Goal: Task Accomplishment & Management: Use online tool/utility

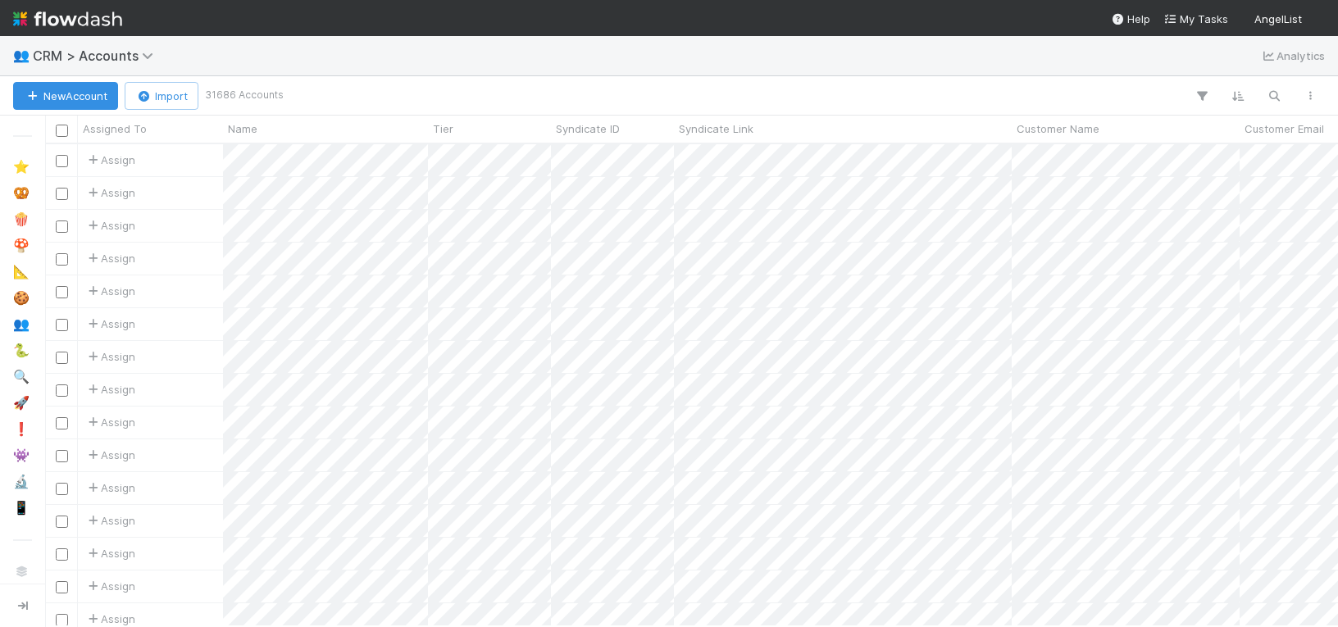
scroll to position [0, 1]
click at [1280, 98] on icon "button" at bounding box center [1273, 96] width 16 height 15
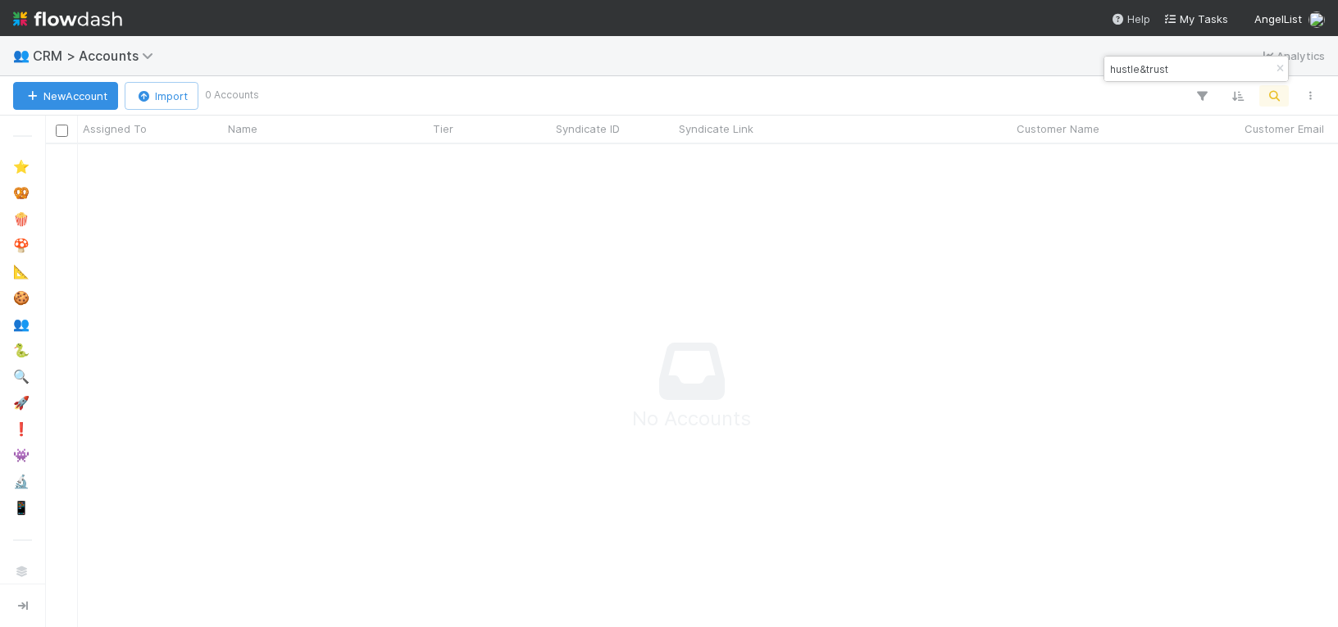
scroll to position [482, 1293]
click at [1134, 68] on input "hustle&trust" at bounding box center [1188, 69] width 164 height 20
type input "hustle & trust"
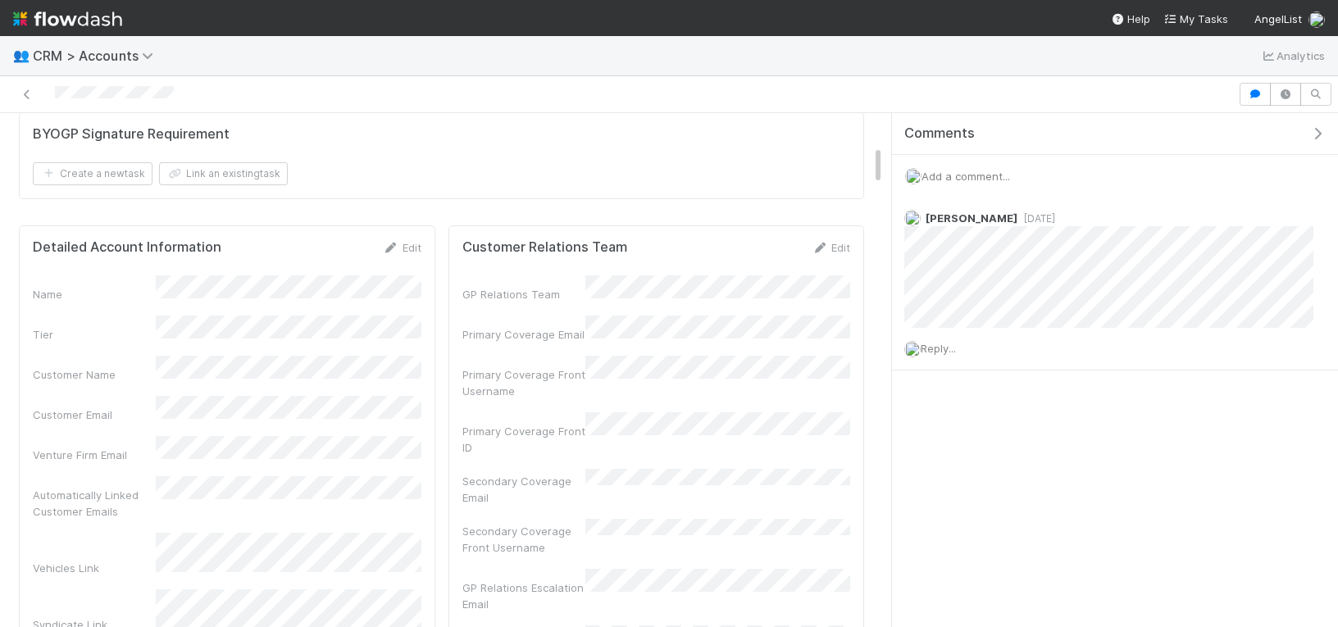
scroll to position [439, 0]
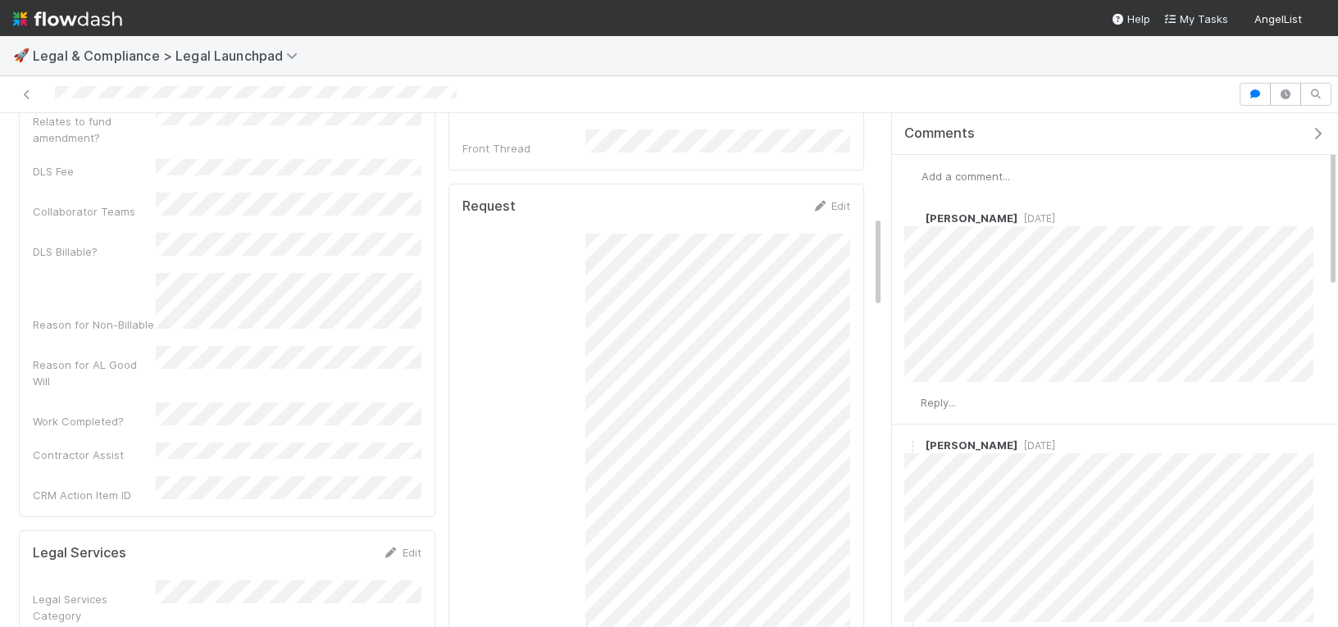
scroll to position [569, 0]
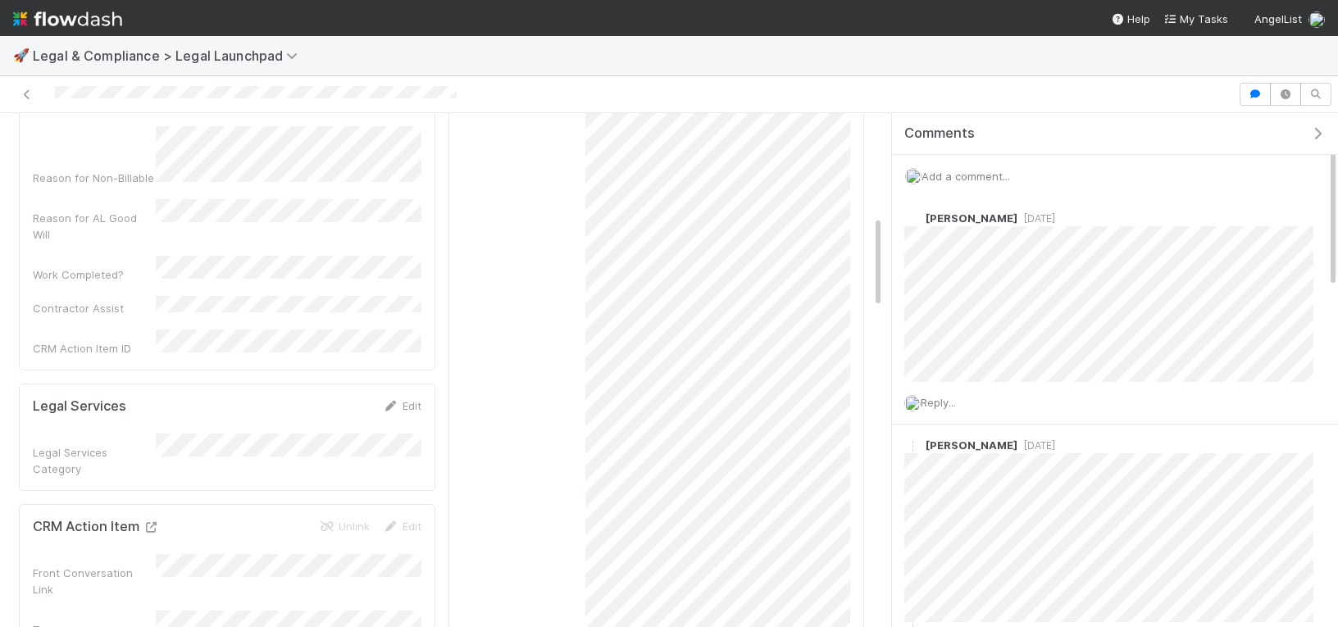
click at [148, 522] on icon at bounding box center [151, 527] width 16 height 11
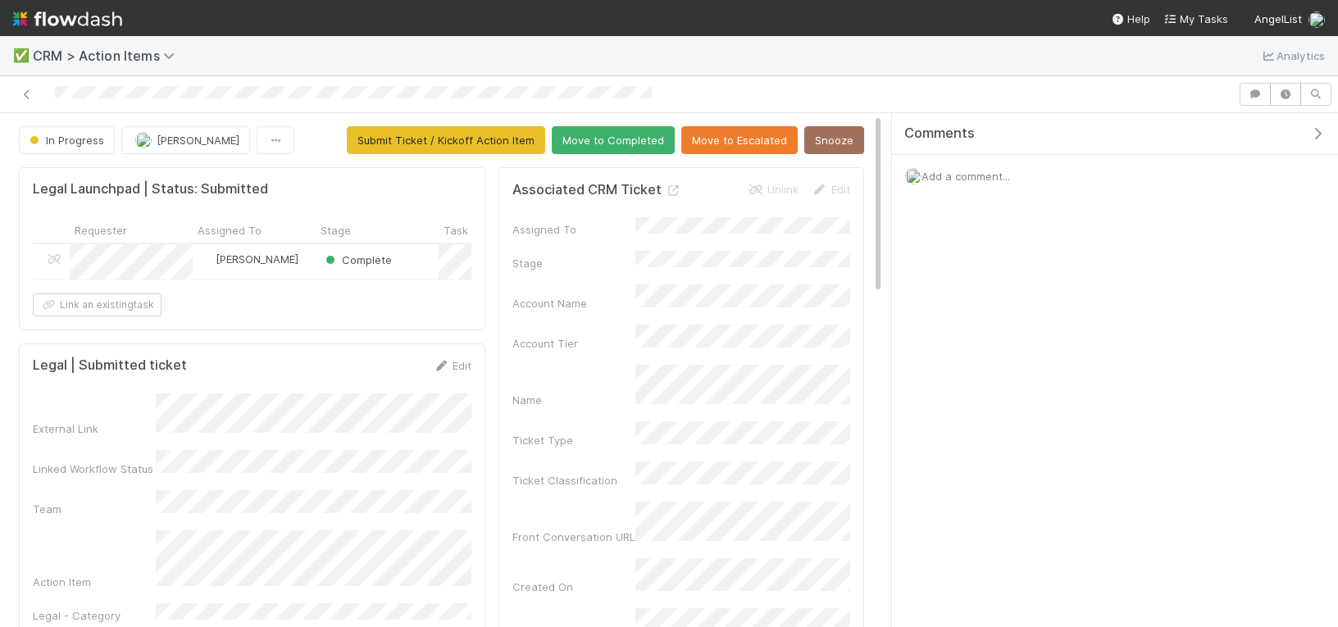
click at [37, 19] on img at bounding box center [67, 19] width 109 height 28
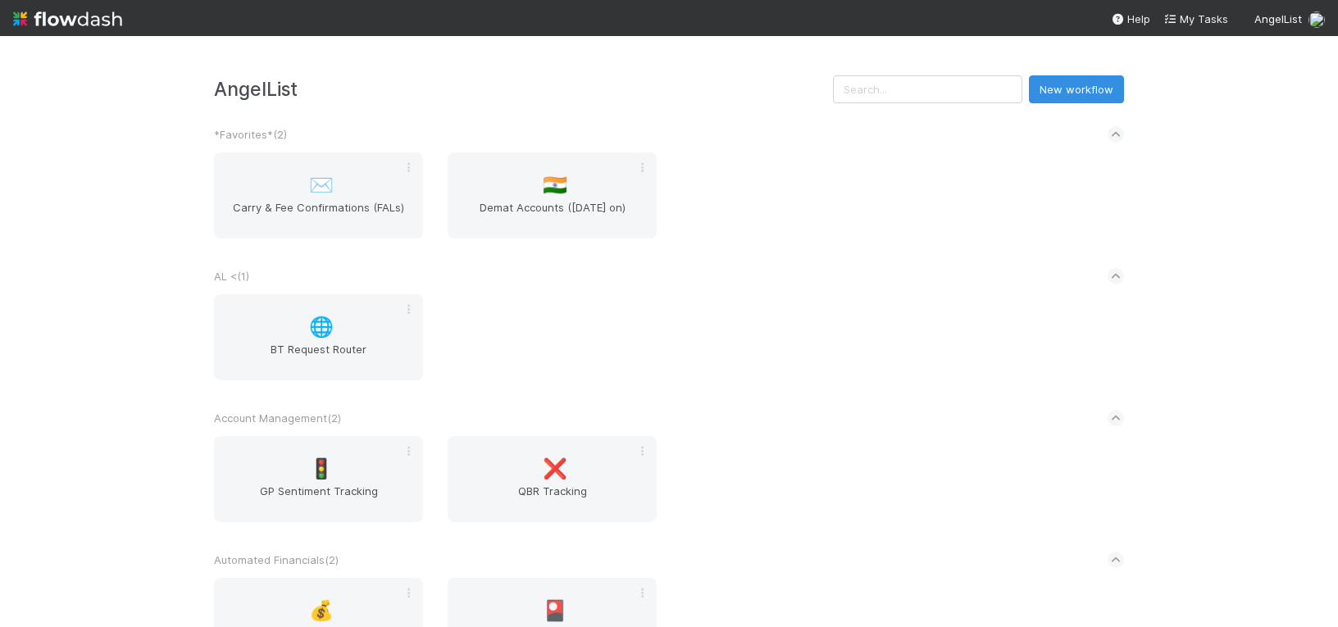
scroll to position [584, 0]
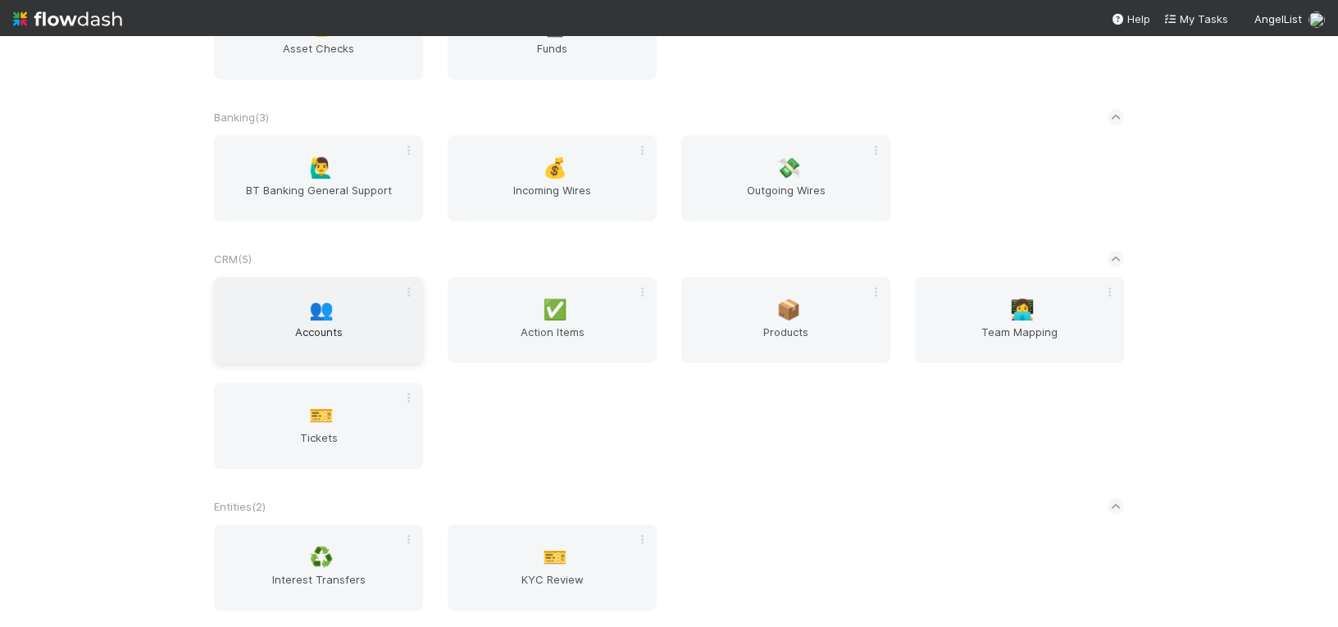
click at [270, 292] on div "👥 Accounts" at bounding box center [318, 320] width 209 height 86
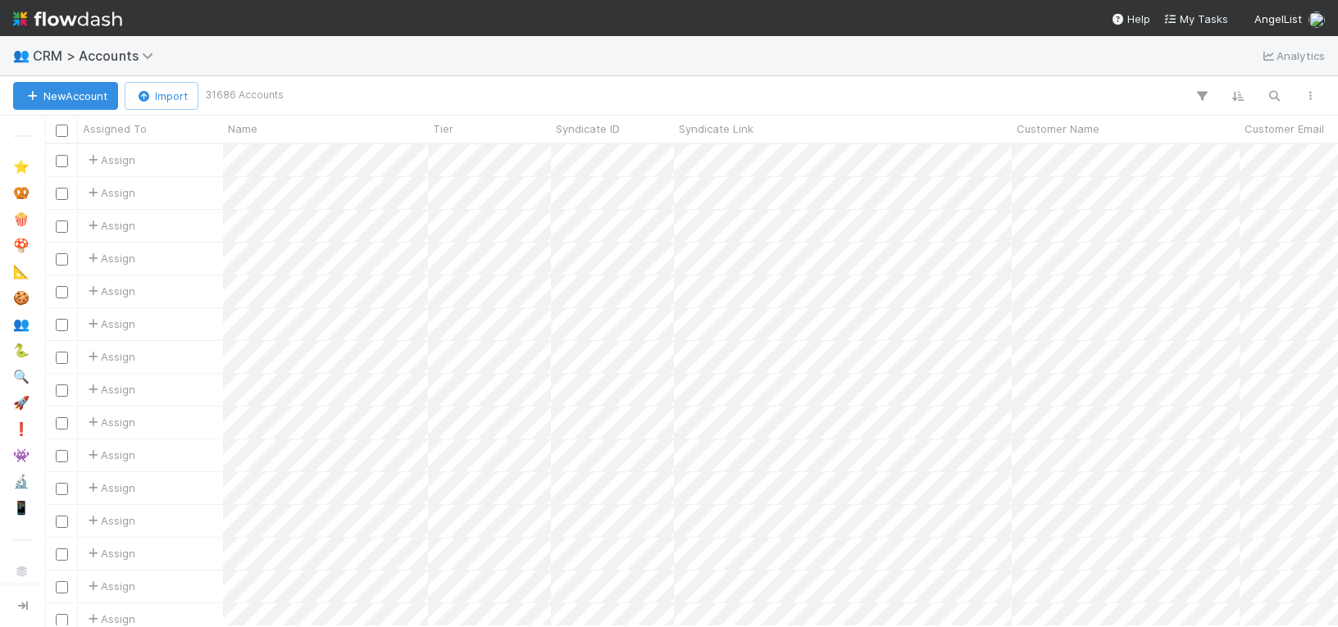
scroll to position [0, 1]
click at [1302, 82] on div "New Account Import 31686 Accounts Search Search Search" at bounding box center [669, 95] width 1338 height 39
click at [1281, 93] on button "button" at bounding box center [1274, 95] width 30 height 21
type input "accomplice"
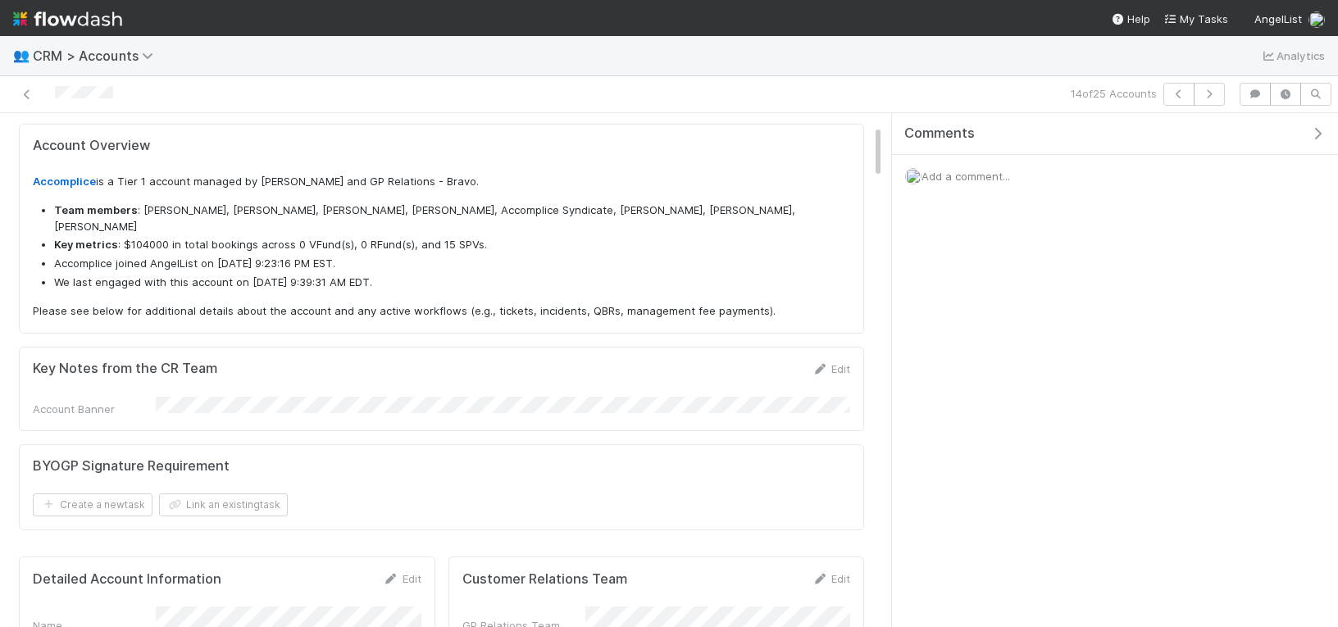
scroll to position [333, 381]
click at [423, 347] on div "Key Notes from the CR Team Edit Account Banner" at bounding box center [441, 389] width 845 height 84
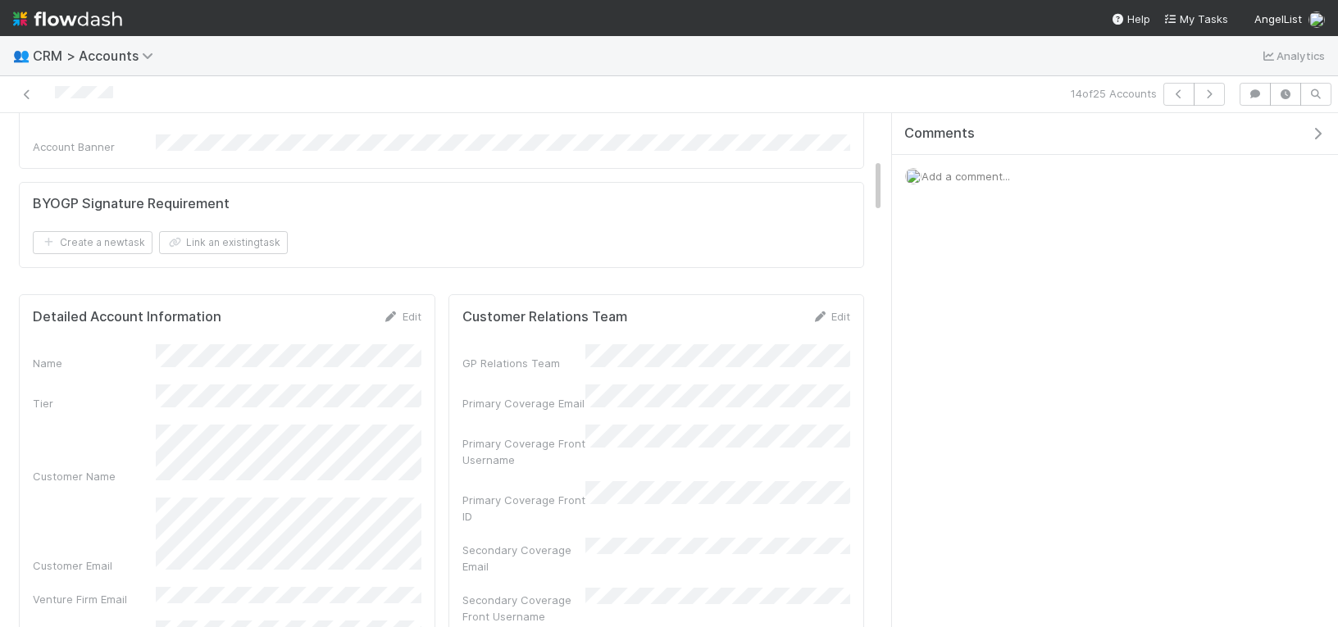
scroll to position [556, 0]
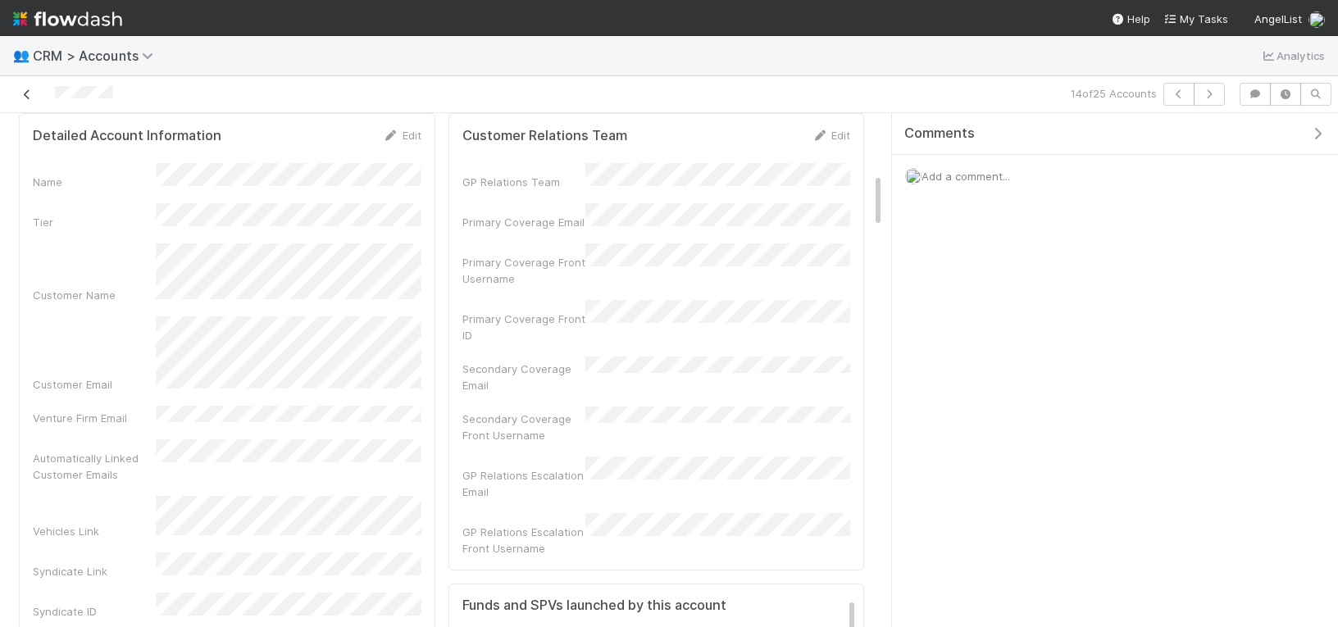
click at [24, 102] on link at bounding box center [27, 94] width 16 height 16
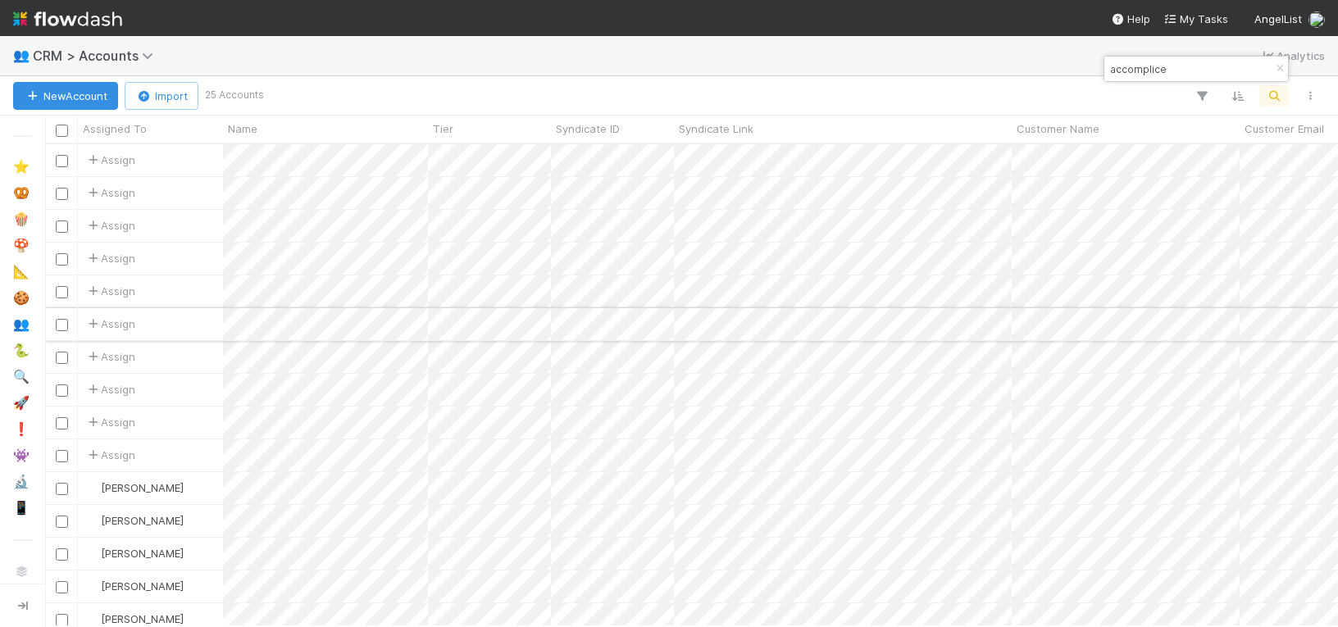
scroll to position [0, 1]
click at [1170, 69] on input "accomplice" at bounding box center [1188, 69] width 164 height 20
type input "20vc"
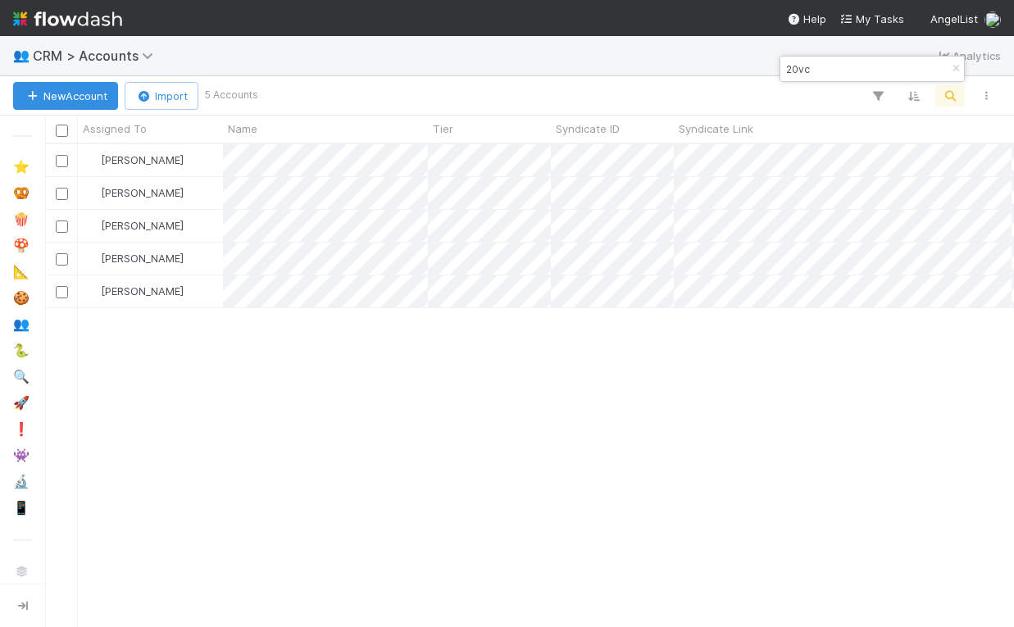
scroll to position [482, 969]
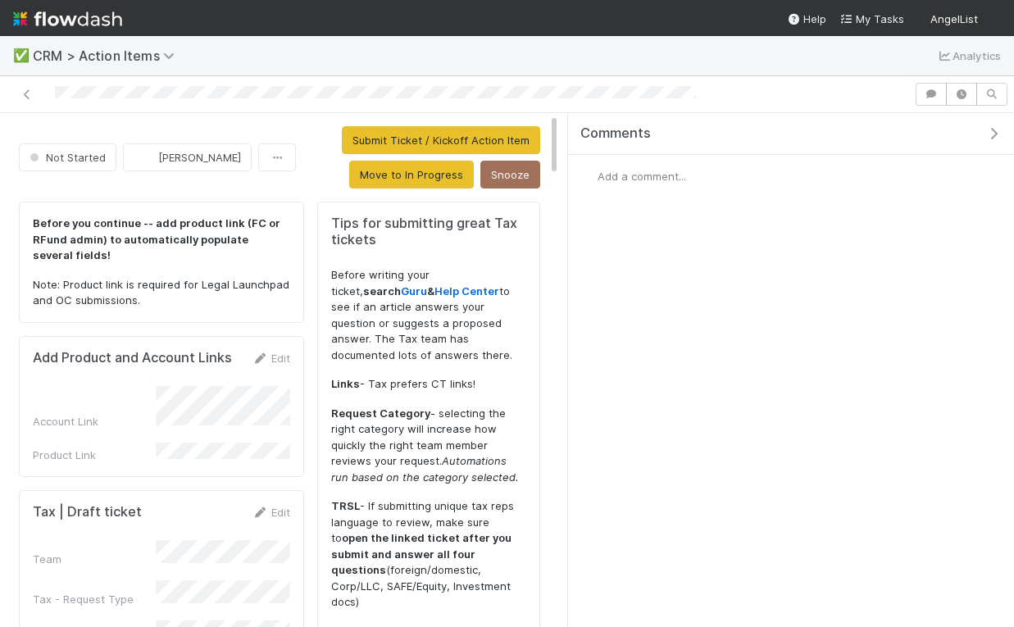
scroll to position [23, 0]
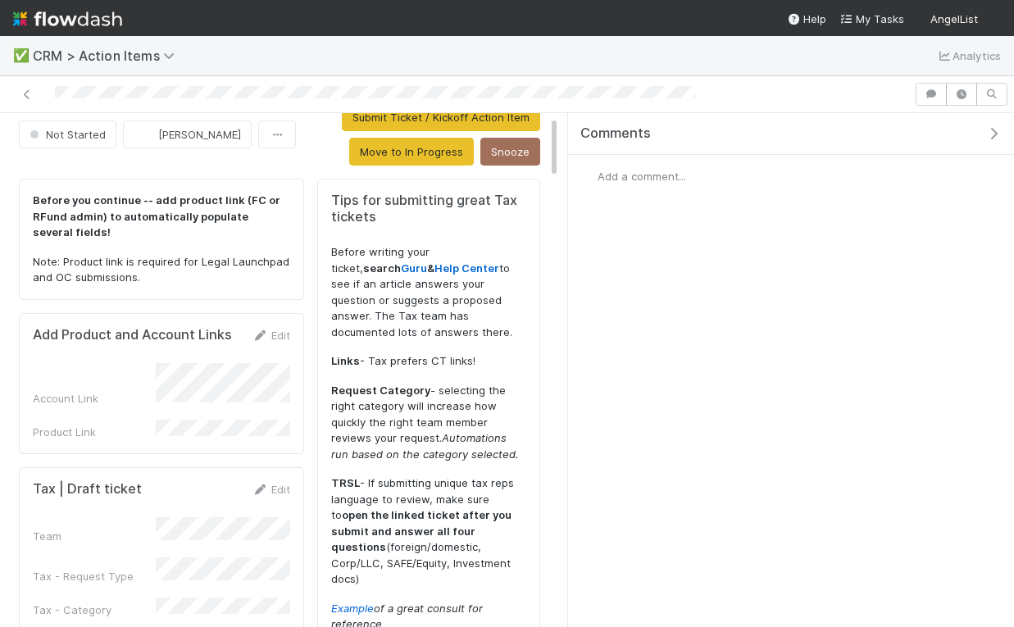
click at [996, 132] on icon "button" at bounding box center [993, 133] width 16 height 13
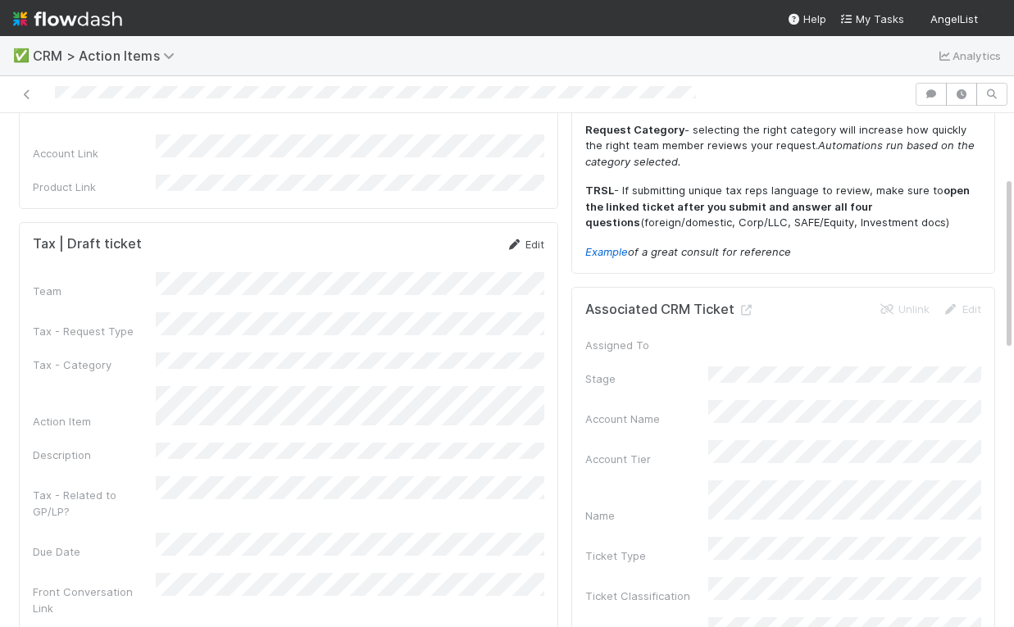
click at [530, 238] on link "Edit" at bounding box center [525, 244] width 39 height 13
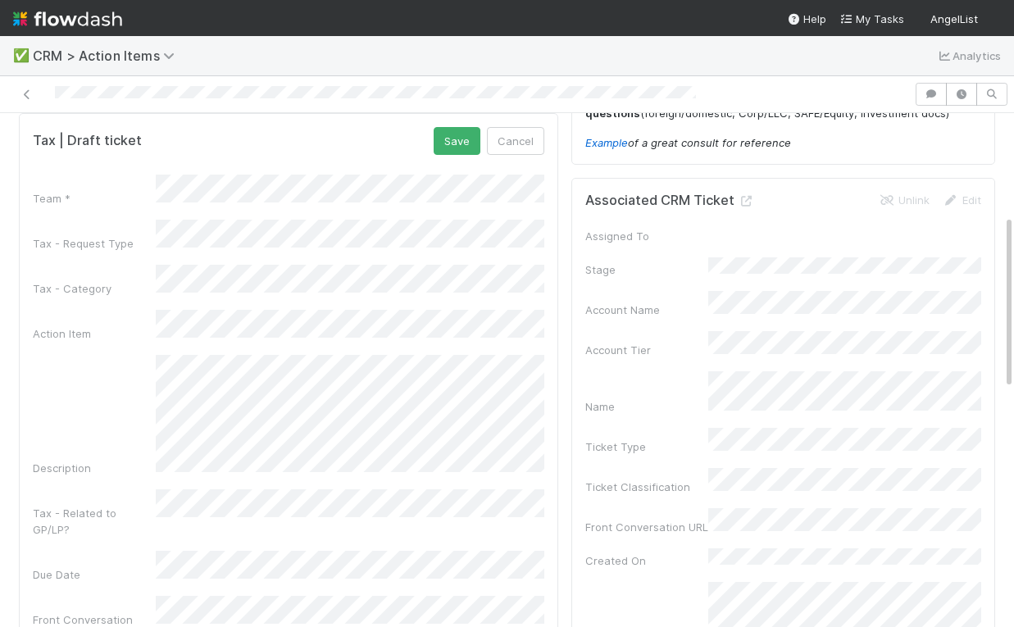
scroll to position [299, 0]
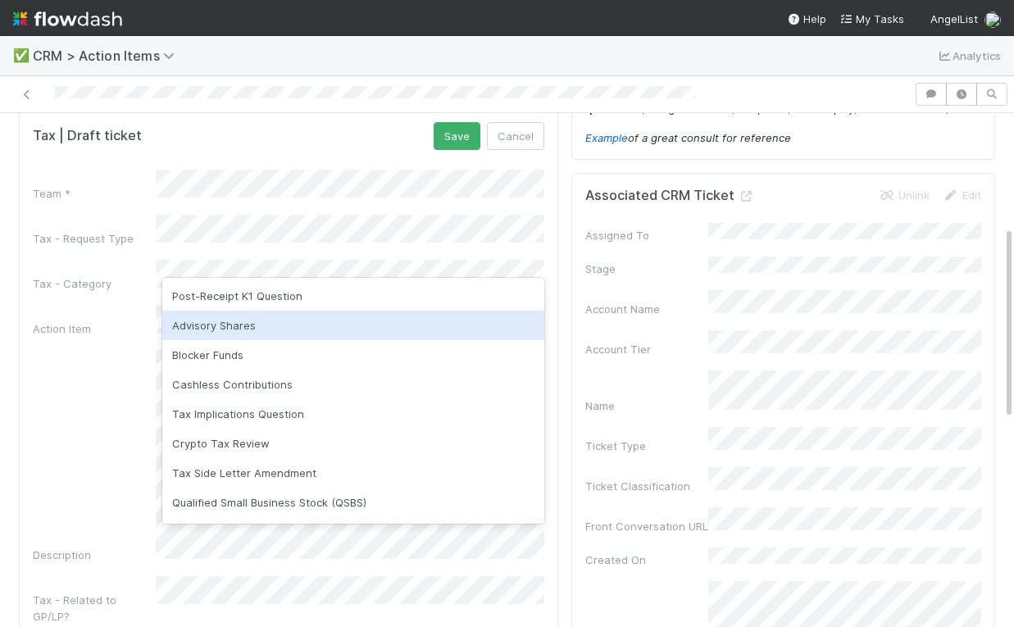
click at [289, 288] on div "Post-Receipt K1 Question" at bounding box center [353, 296] width 382 height 30
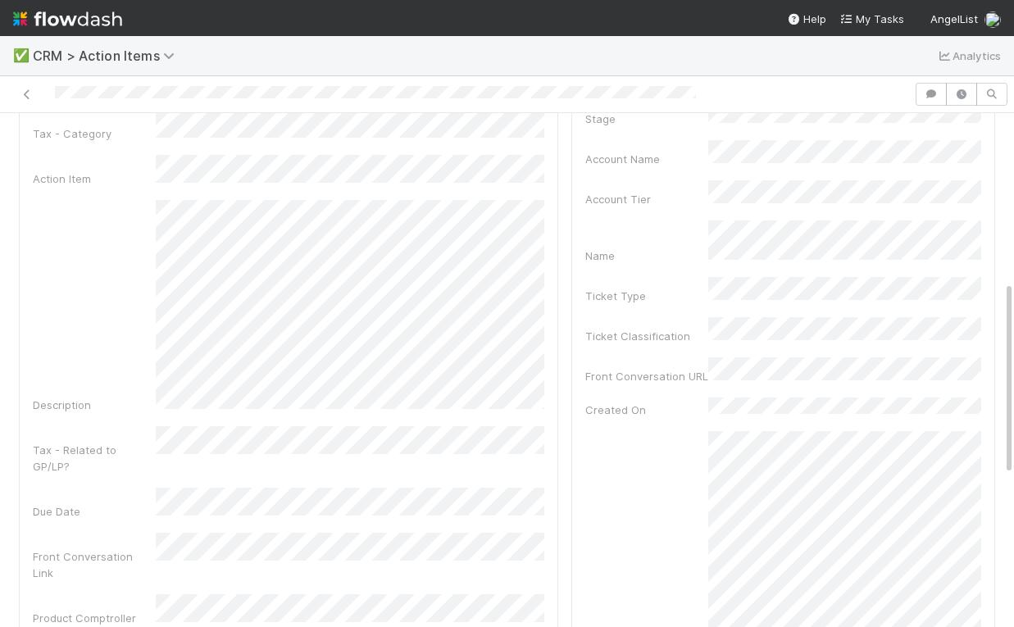
scroll to position [434, 0]
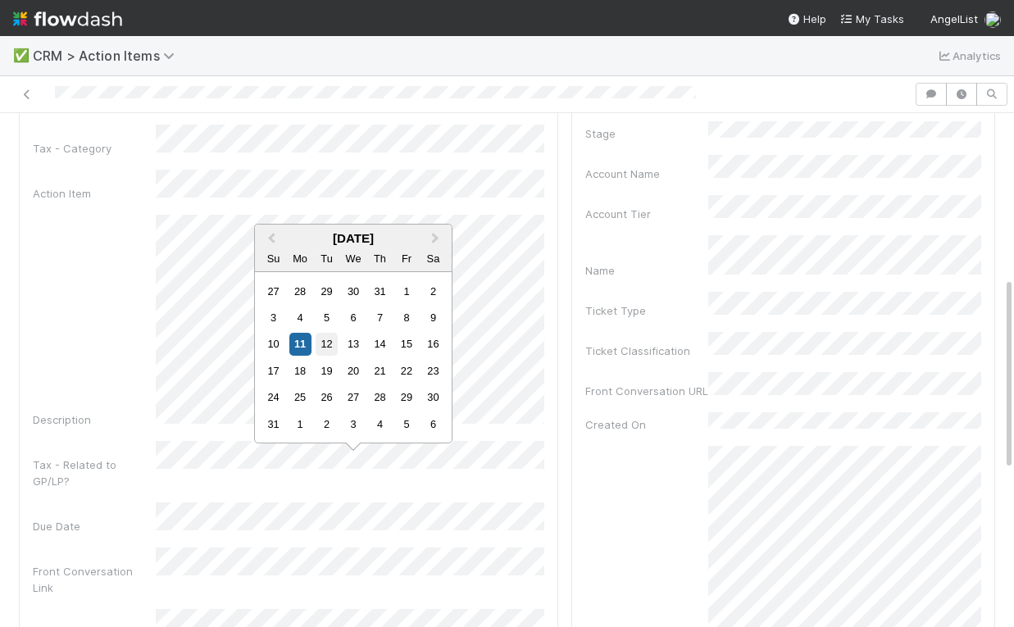
click at [326, 345] on div "12" at bounding box center [327, 344] width 22 height 22
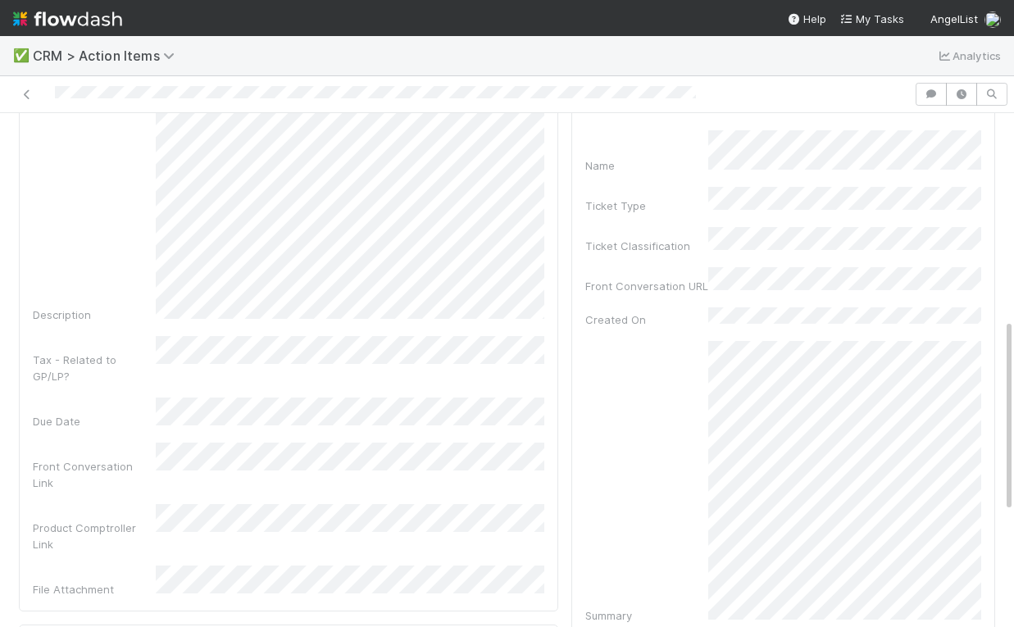
scroll to position [545, 0]
click at [514, 466] on div "Team * Tax - Request Type Tax - Category Action Item Description Tax - Related …" at bounding box center [288, 258] width 511 height 668
click at [579, 452] on div "Associated CRM Ticket Unlink Edit Assigned To Stage Account Name Account Tier N…" at bounding box center [783, 341] width 424 height 829
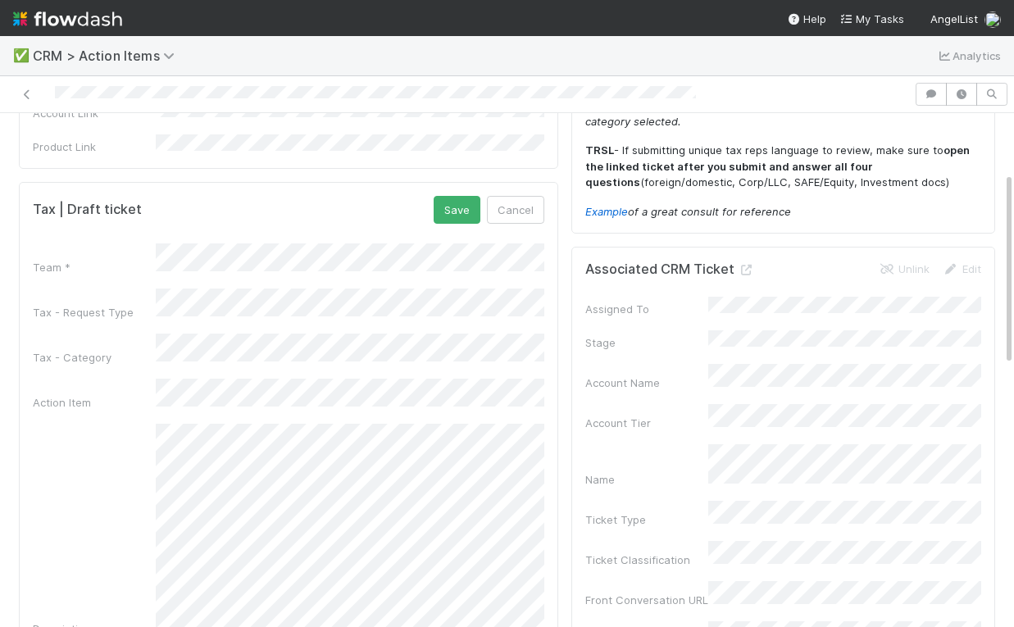
scroll to position [156, 0]
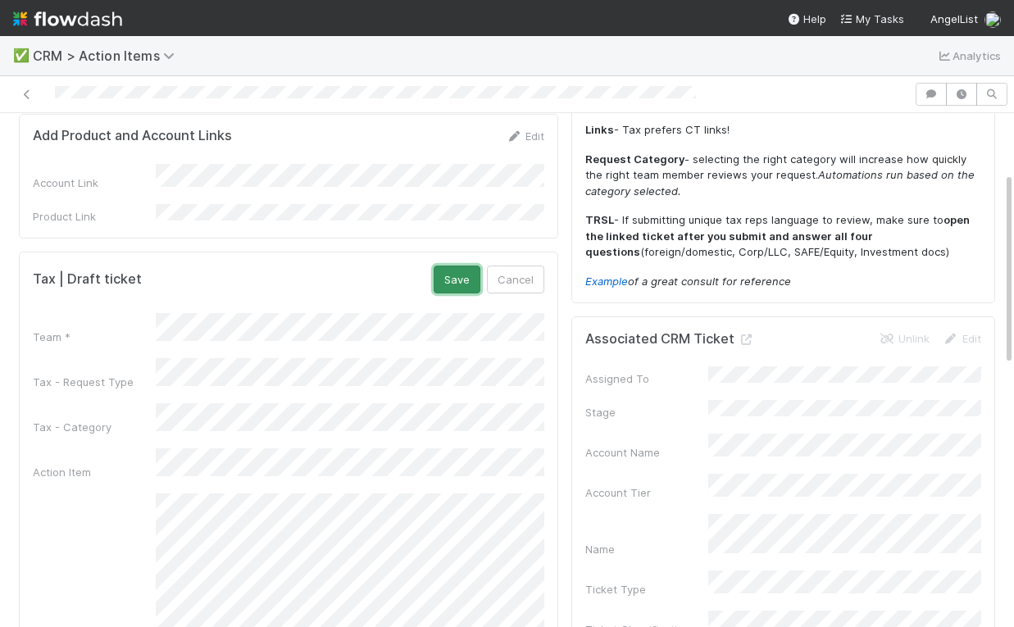
click at [448, 266] on button "Save" at bounding box center [457, 280] width 47 height 28
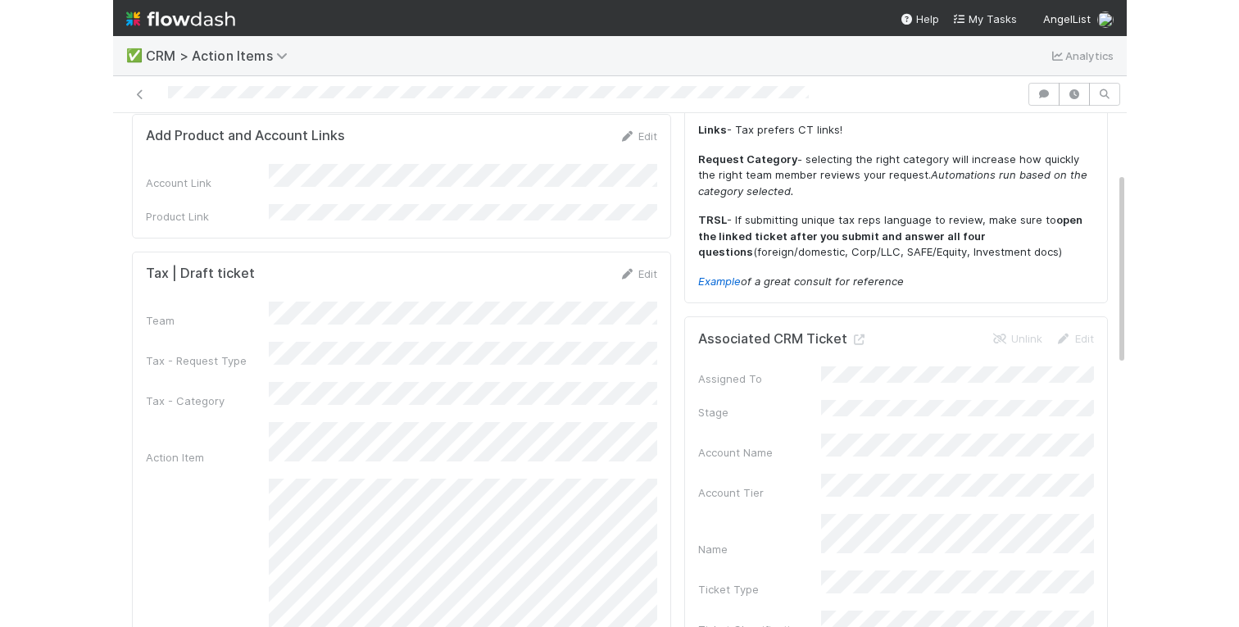
scroll to position [0, 0]
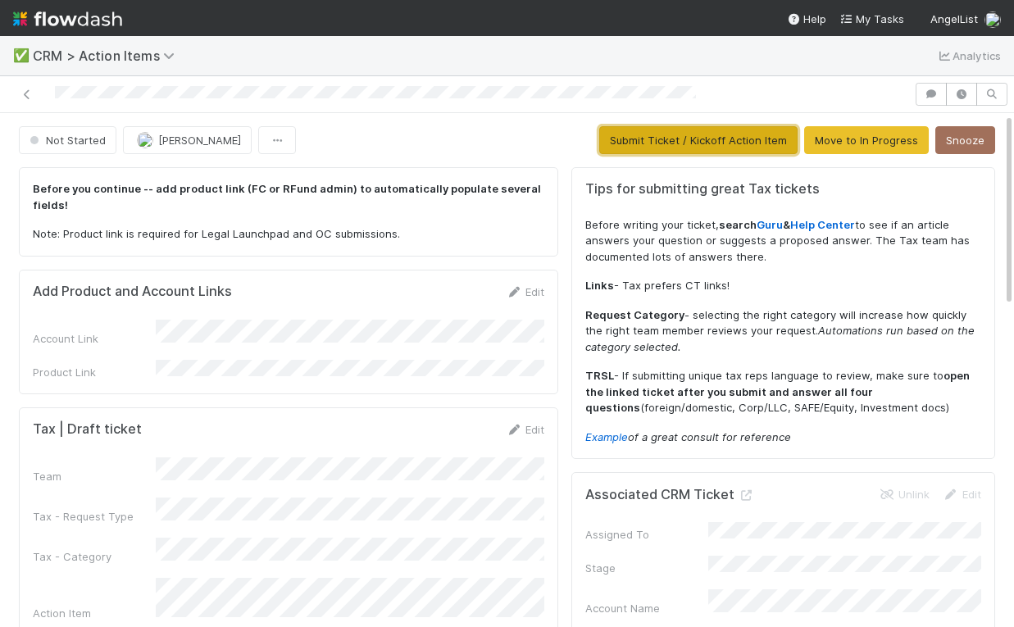
click at [743, 135] on button "Submit Ticket / Kickoff Action Item" at bounding box center [698, 140] width 198 height 28
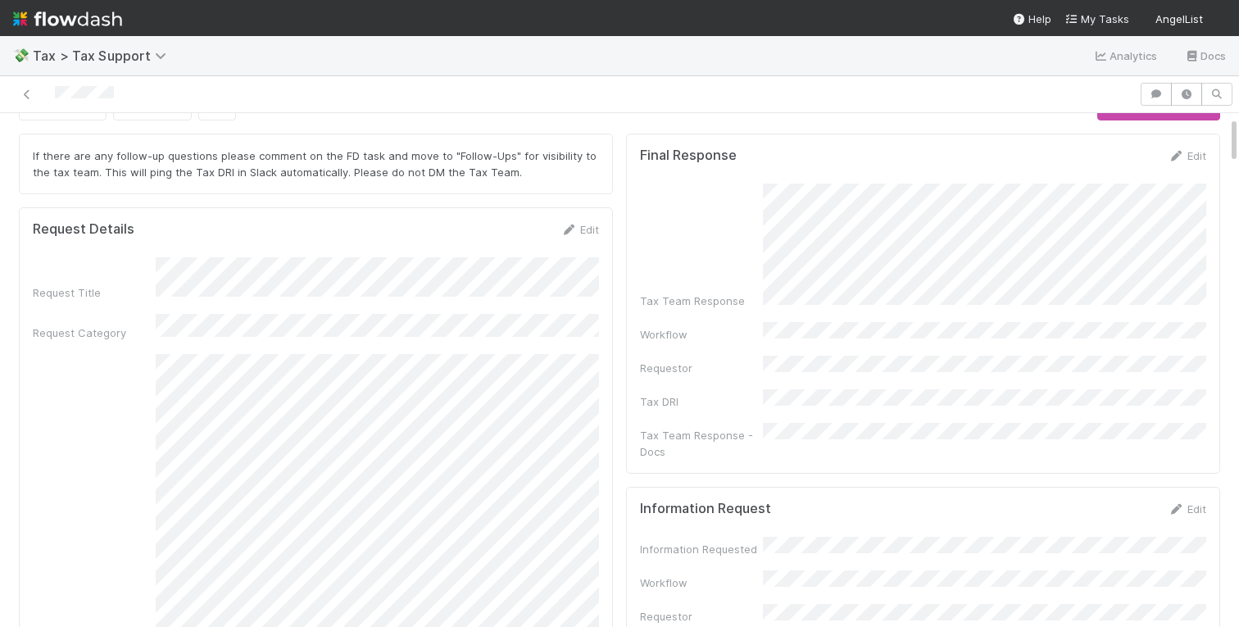
scroll to position [36, 0]
click at [1166, 93] on button "button" at bounding box center [1156, 94] width 31 height 23
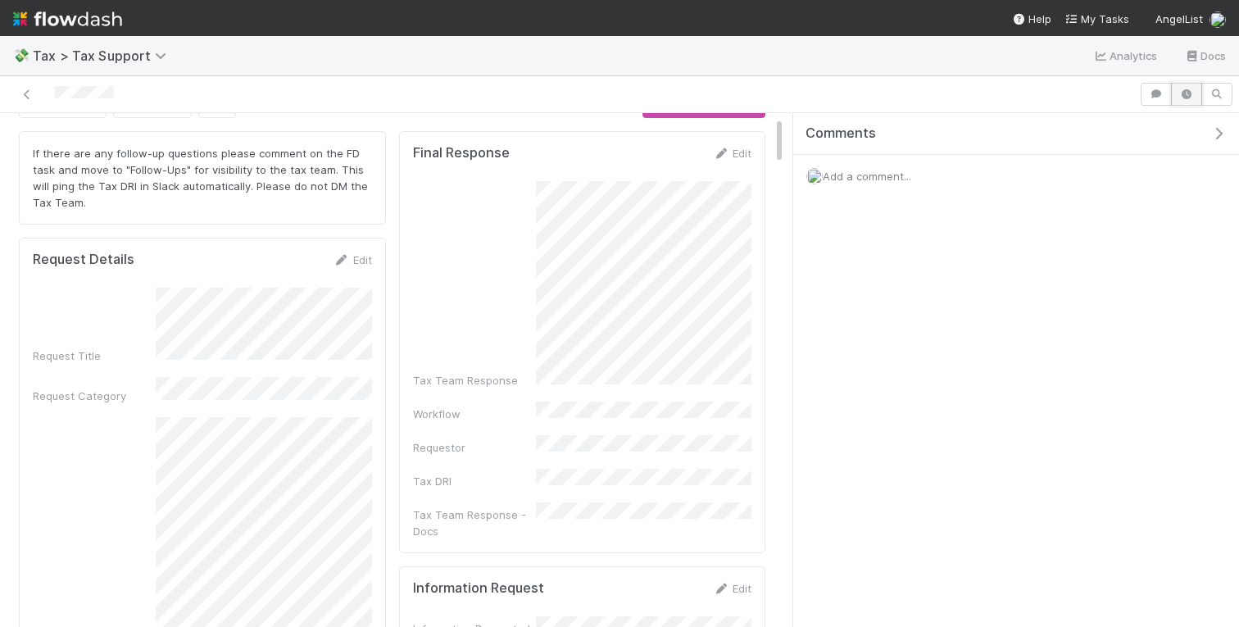
click at [1178, 91] on button "button" at bounding box center [1186, 94] width 31 height 23
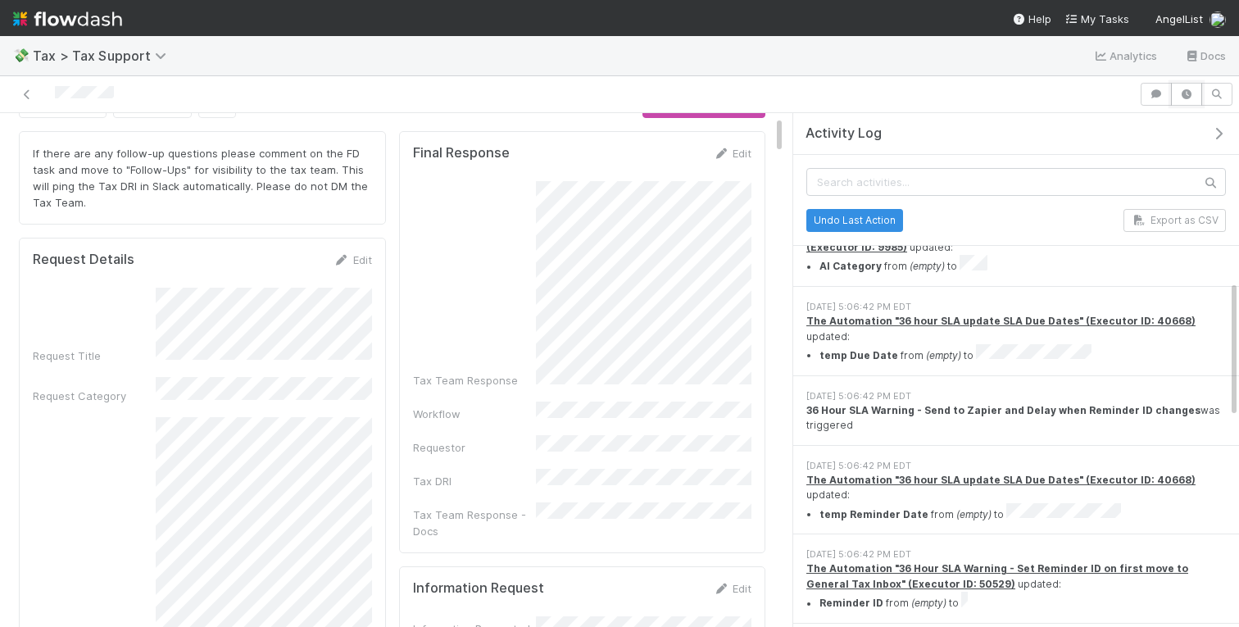
scroll to position [656, 0]
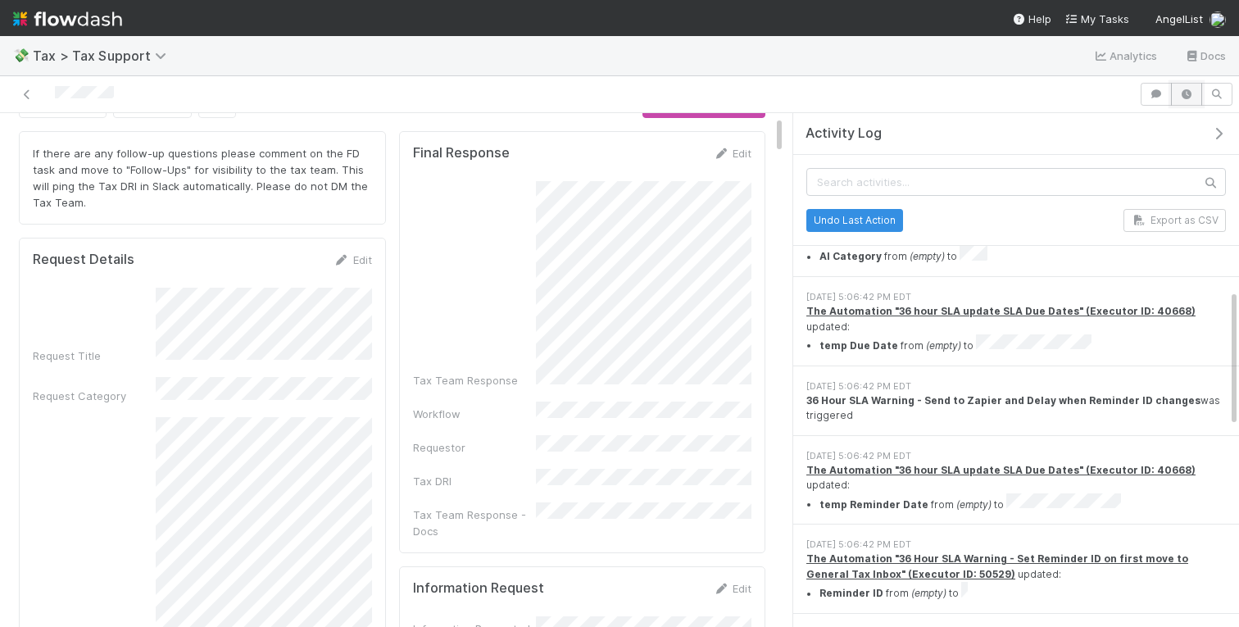
click at [1181, 97] on icon "button" at bounding box center [1187, 94] width 16 height 10
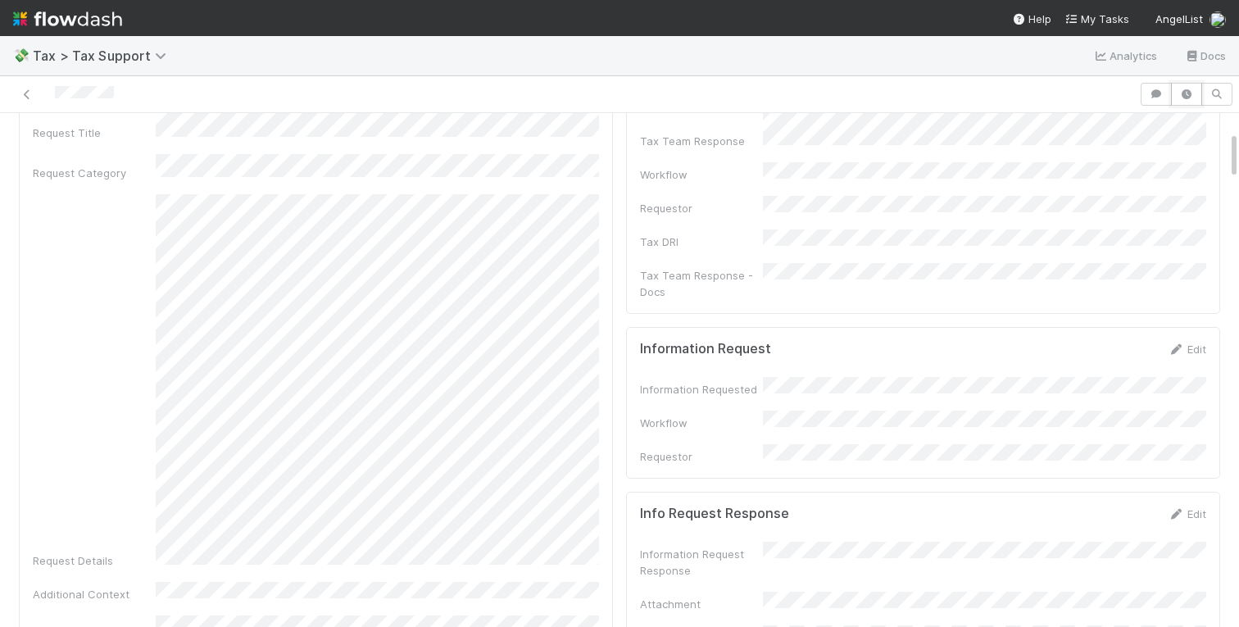
scroll to position [0, 0]
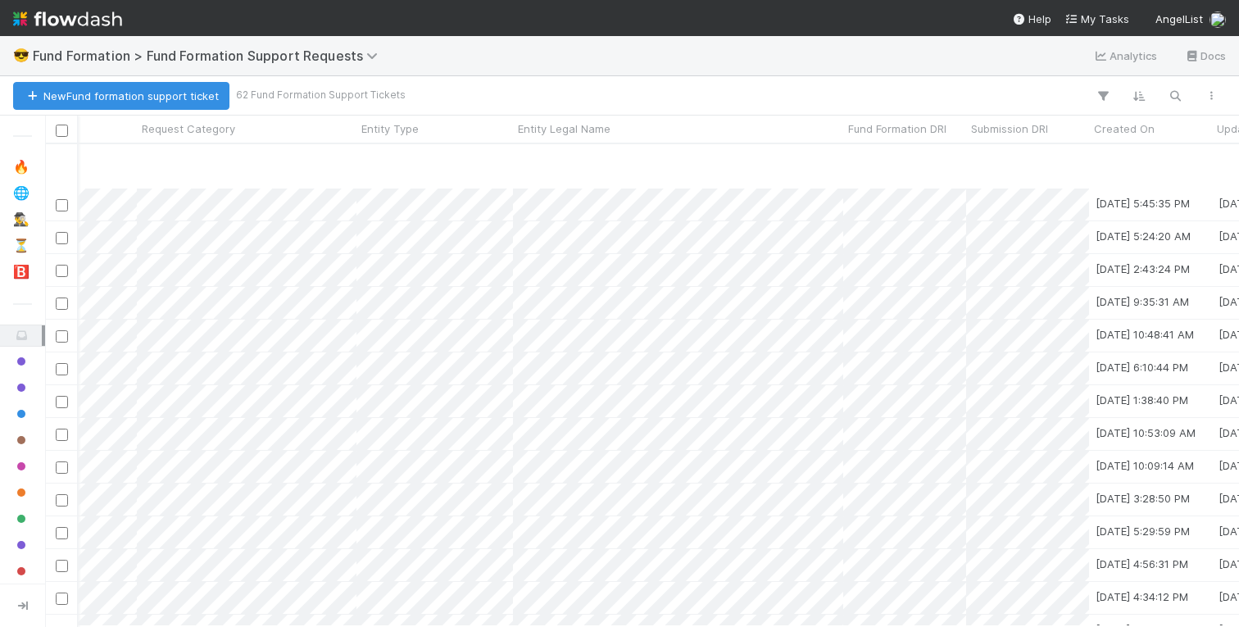
scroll to position [893, 524]
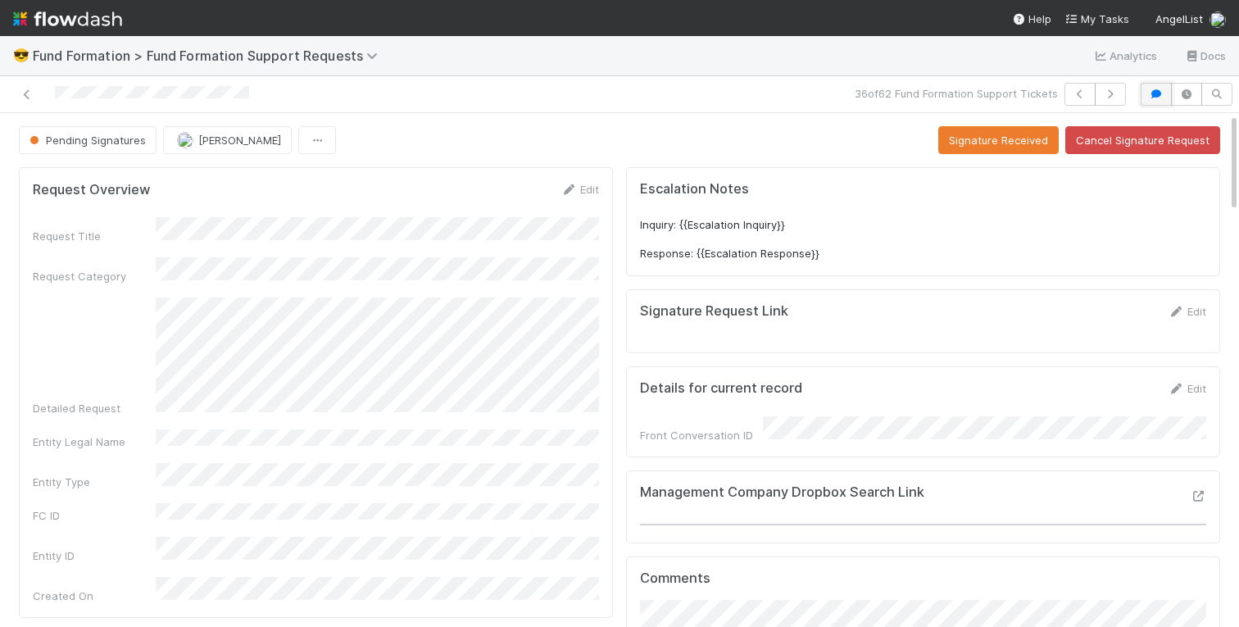
click at [1161, 94] on icon "button" at bounding box center [1156, 94] width 16 height 10
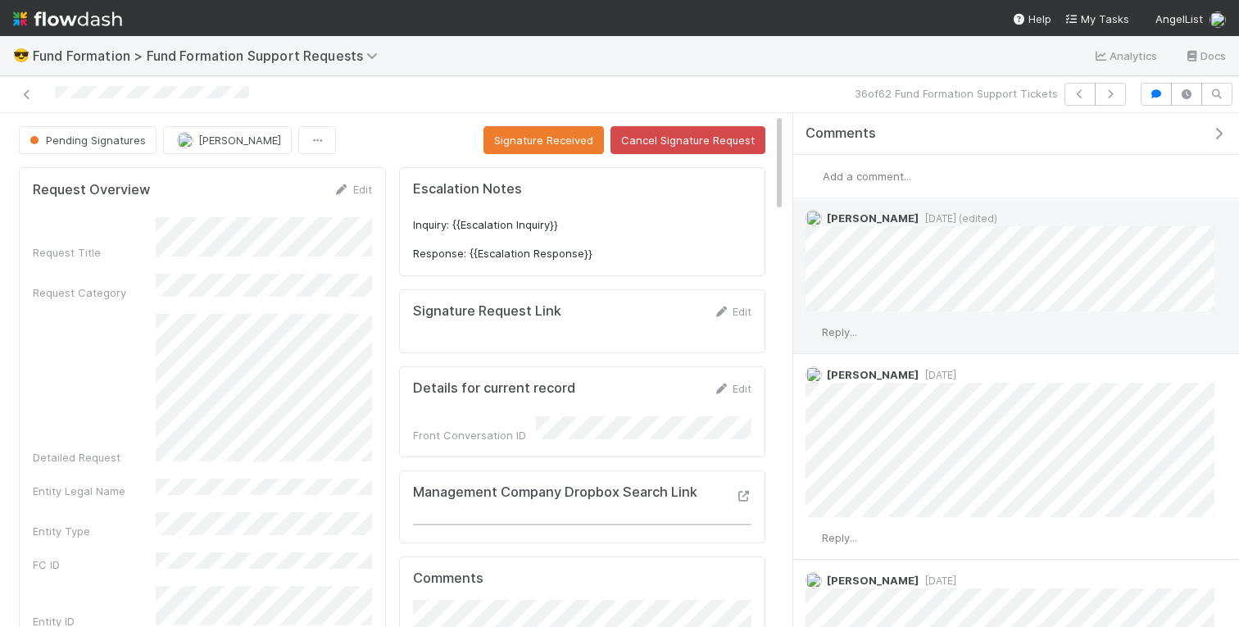
click at [853, 328] on span "Reply..." at bounding box center [839, 331] width 35 height 13
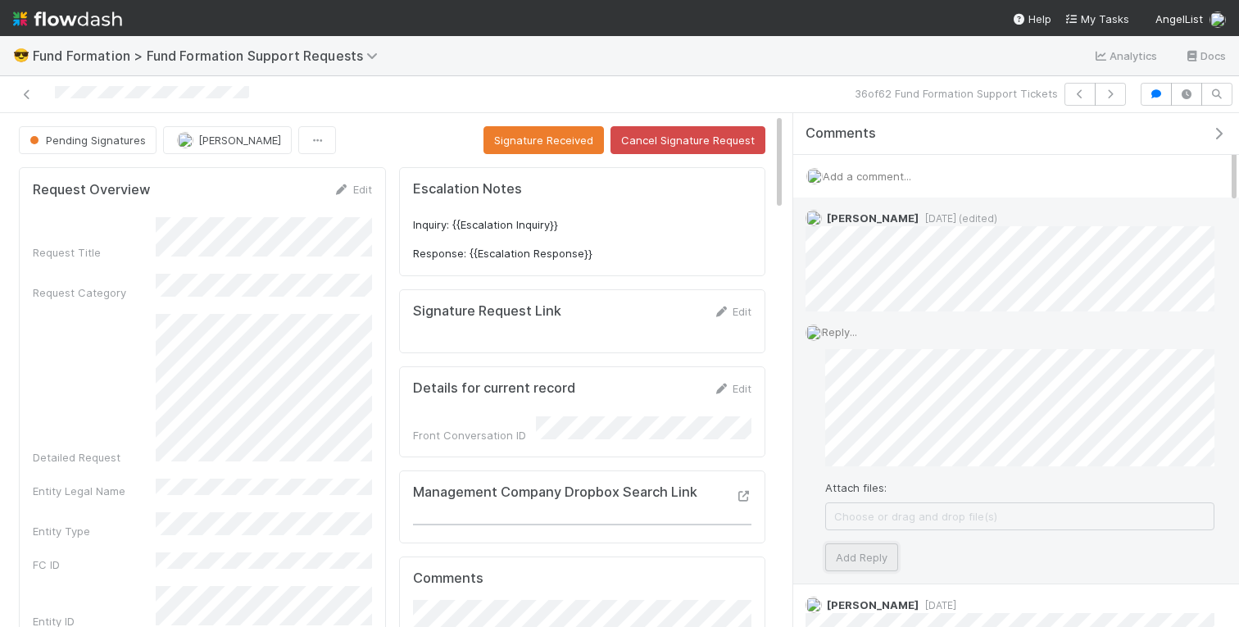
click at [879, 551] on button "Add Reply" at bounding box center [861, 557] width 73 height 28
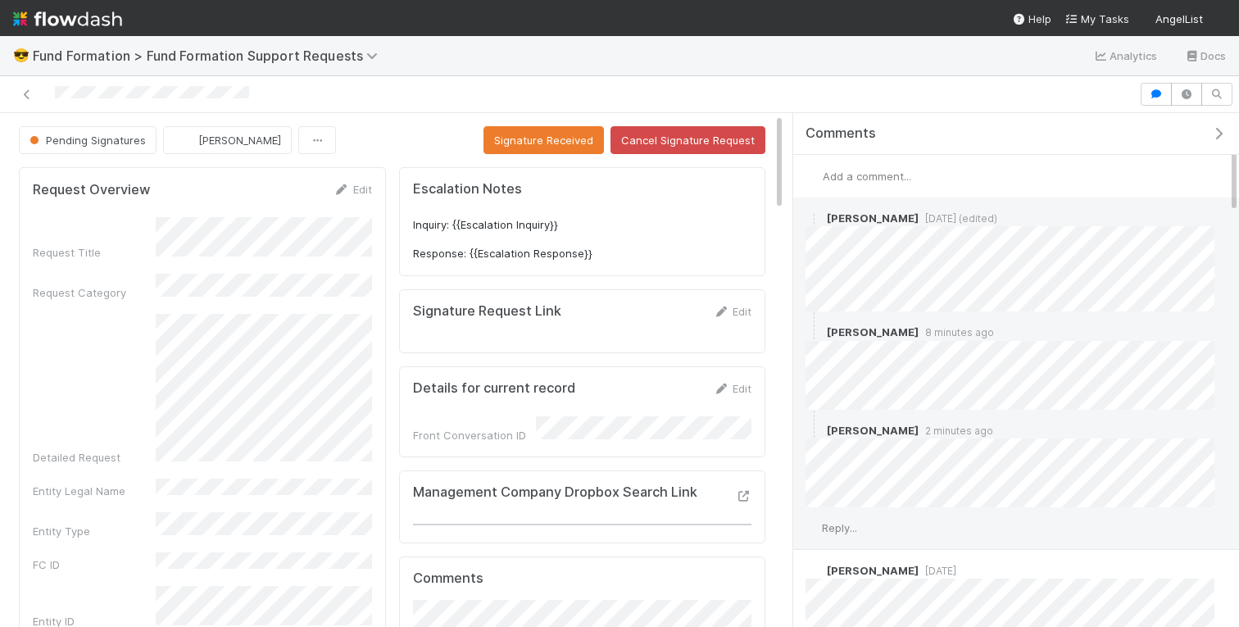
click at [838, 516] on div "Reply..." at bounding box center [1010, 527] width 434 height 41
click at [841, 525] on span "Reply..." at bounding box center [839, 527] width 35 height 13
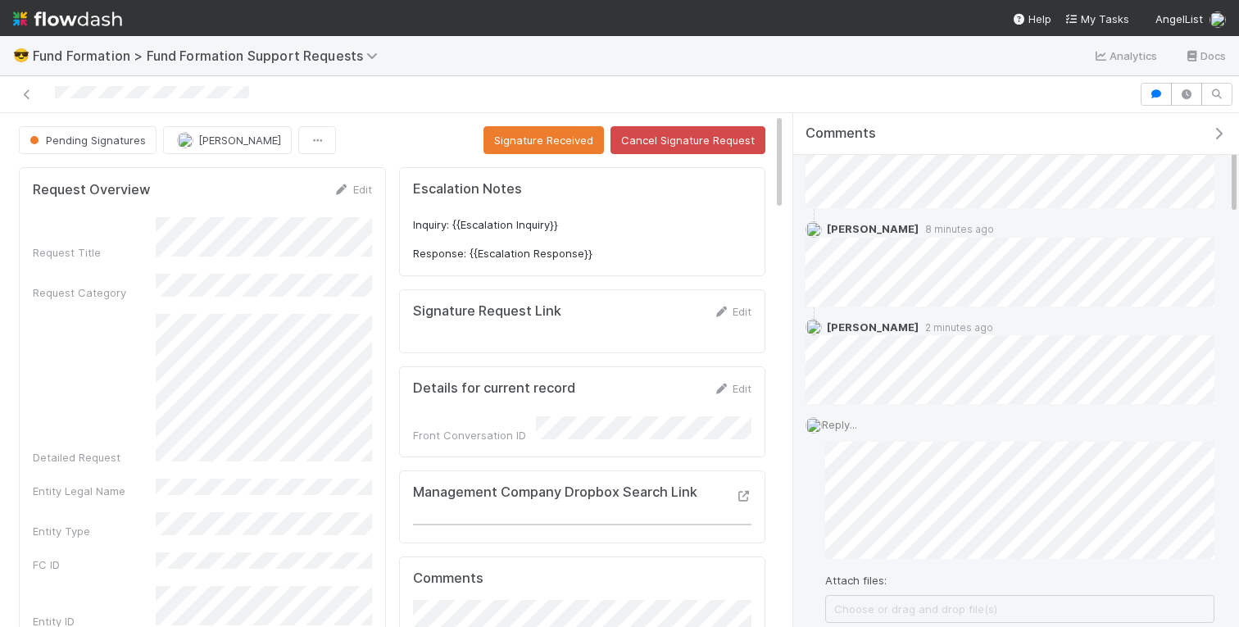
scroll to position [148, 0]
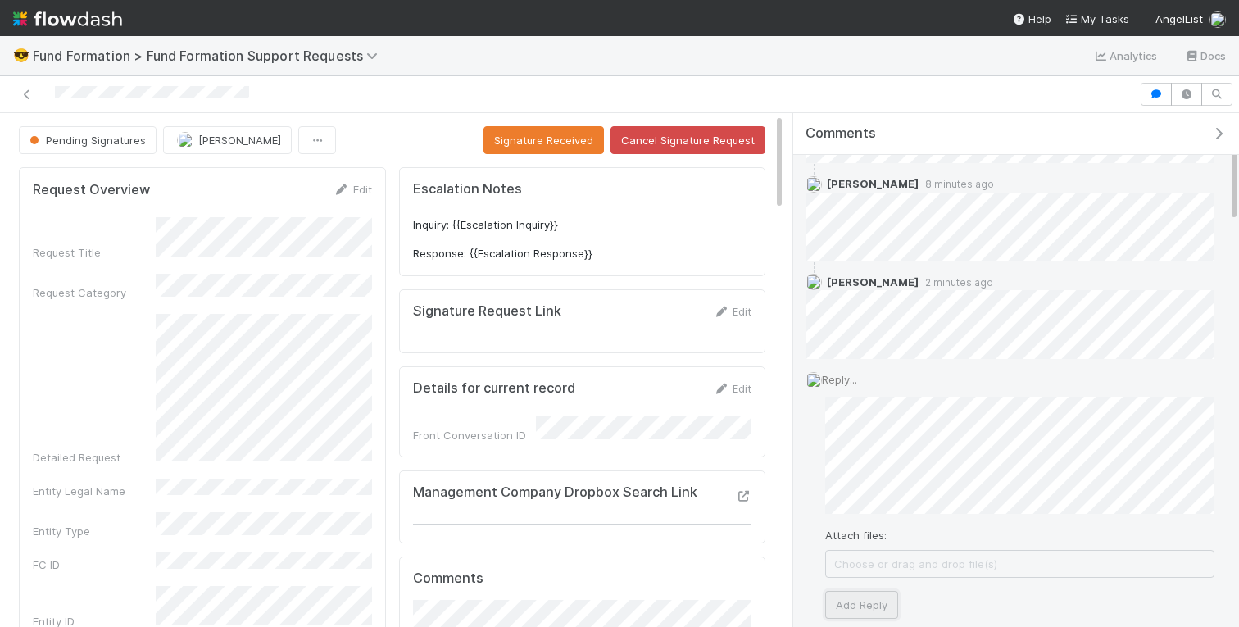
click at [859, 597] on button "Add Reply" at bounding box center [861, 605] width 73 height 28
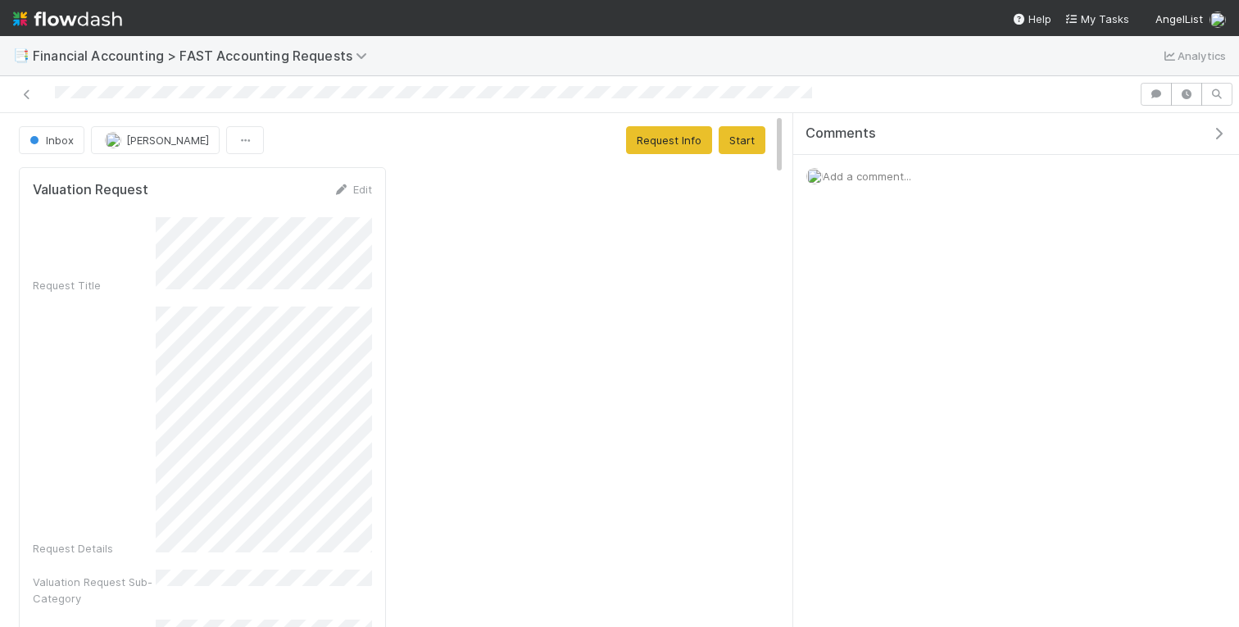
click at [1229, 137] on button "button" at bounding box center [1223, 133] width 34 height 15
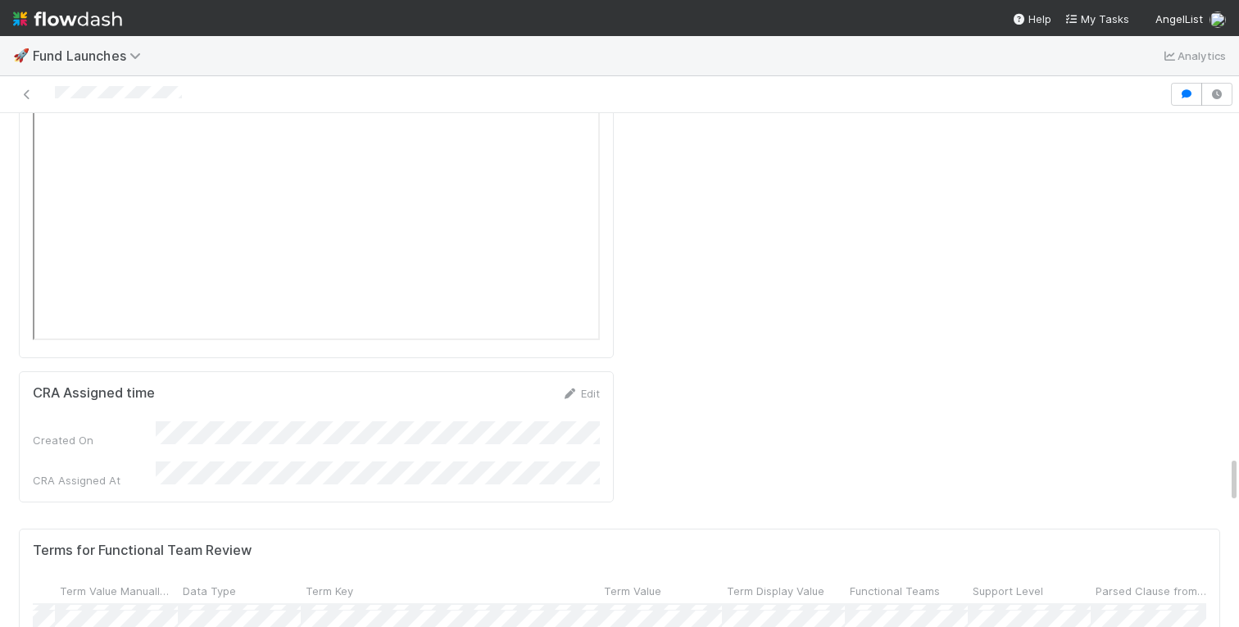
scroll to position [527, 193]
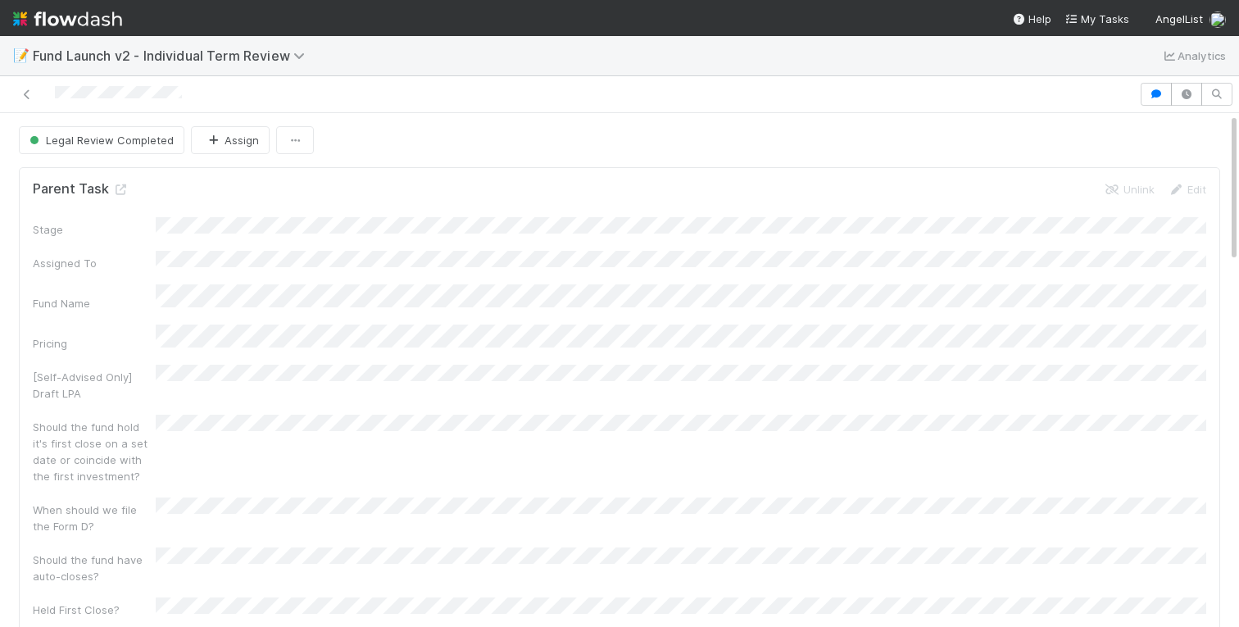
click at [1157, 106] on div at bounding box center [619, 94] width 1239 height 37
click at [1156, 95] on icon "button" at bounding box center [1156, 94] width 16 height 10
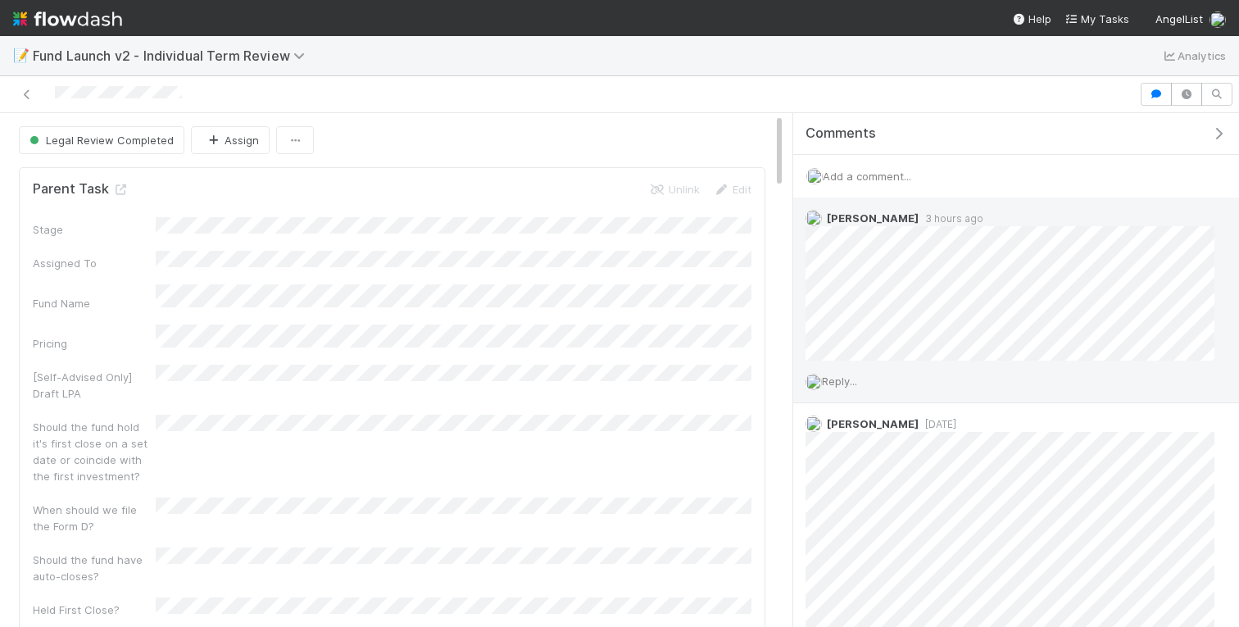
click at [842, 385] on span "Reply..." at bounding box center [839, 381] width 35 height 13
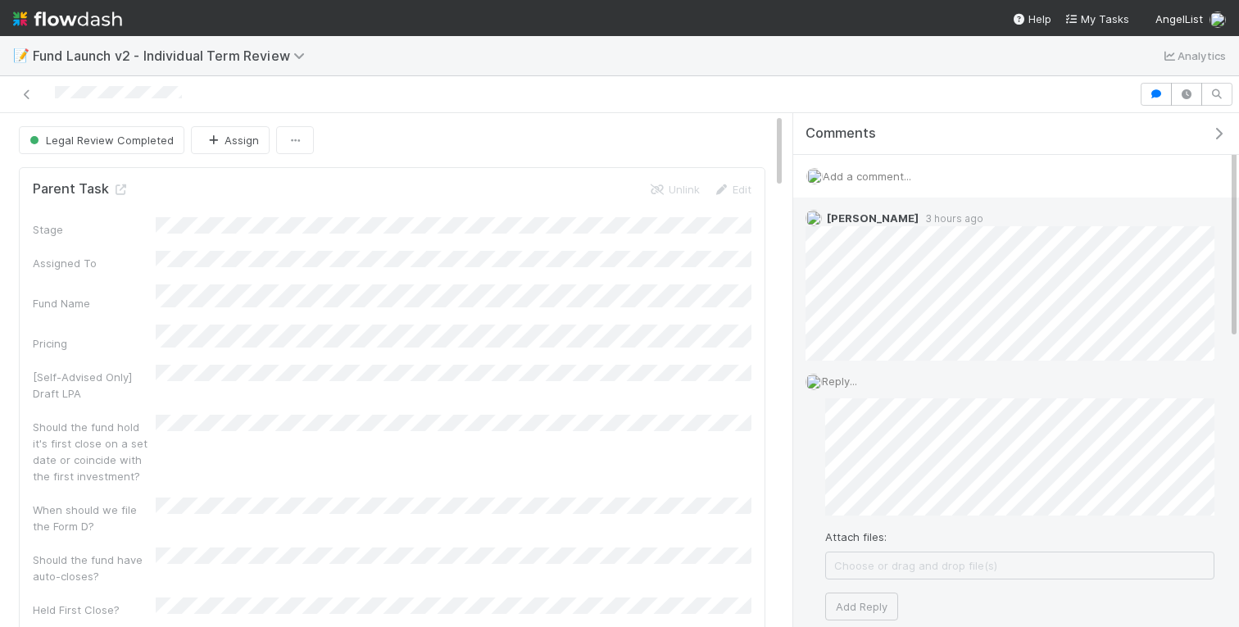
scroll to position [23, 0]
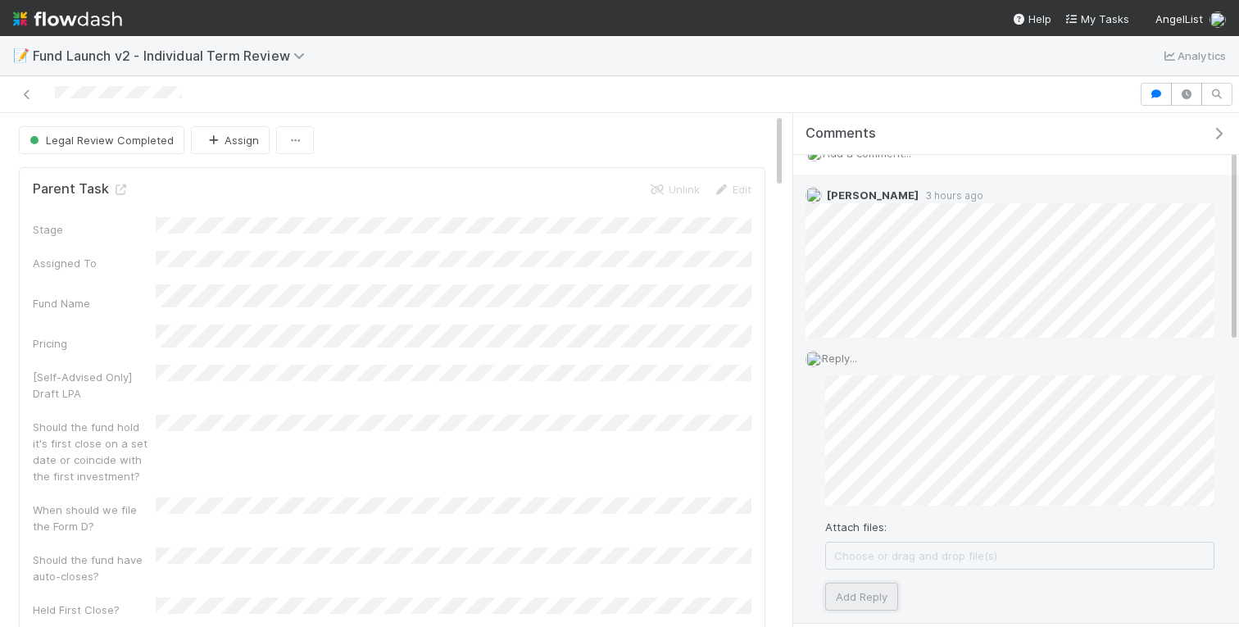
click at [879, 590] on button "Add Reply" at bounding box center [861, 597] width 73 height 28
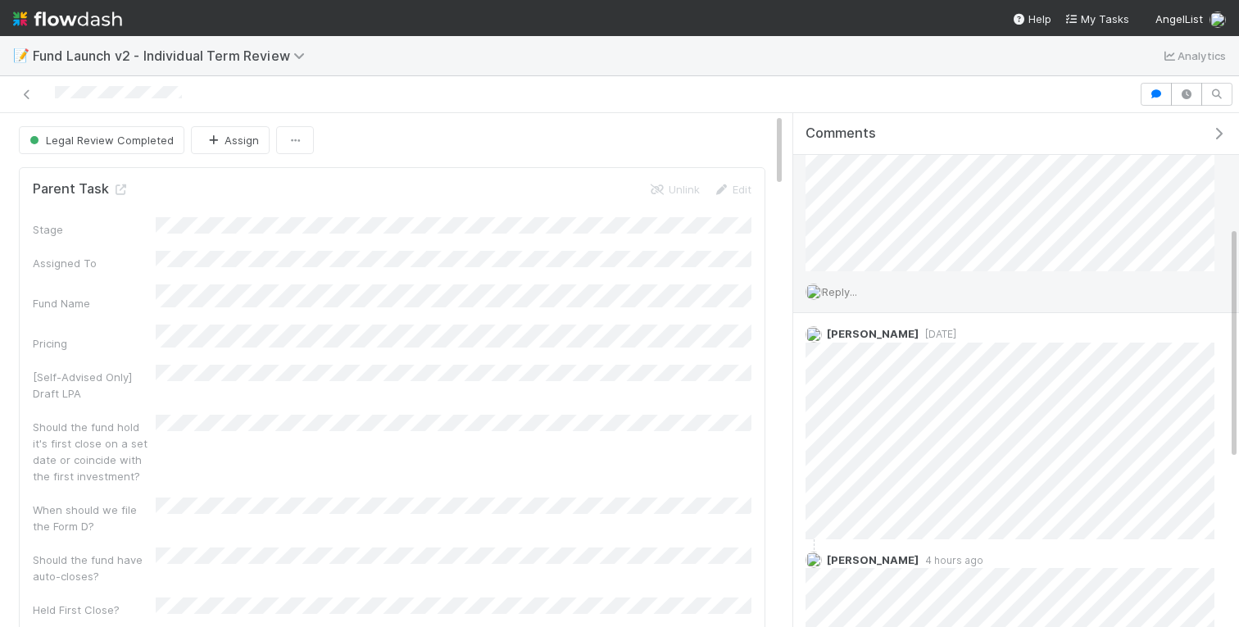
scroll to position [0, 0]
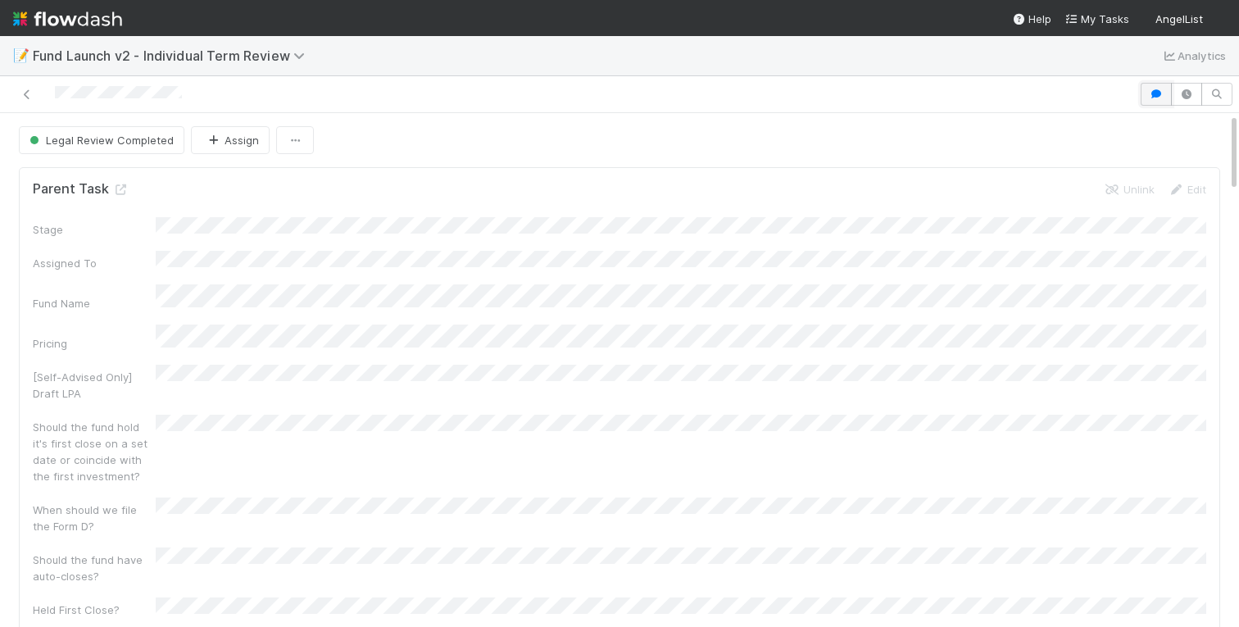
click at [1152, 96] on icon "button" at bounding box center [1156, 94] width 16 height 10
click at [1162, 91] on icon "button" at bounding box center [1156, 94] width 16 height 10
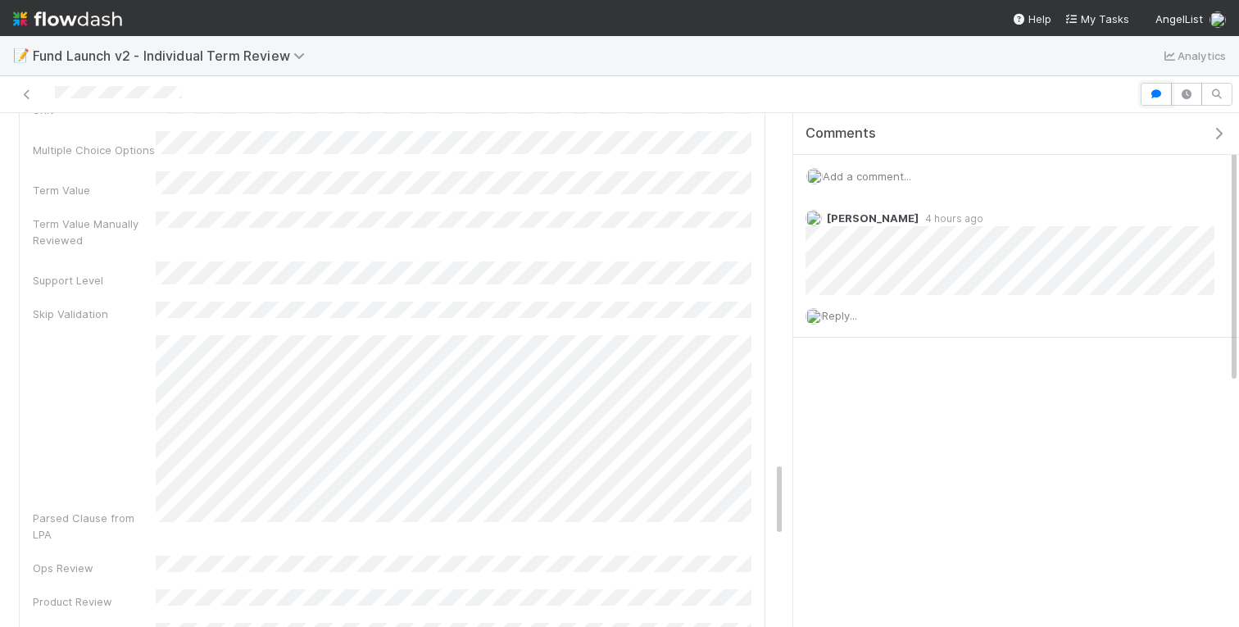
scroll to position [2364, 0]
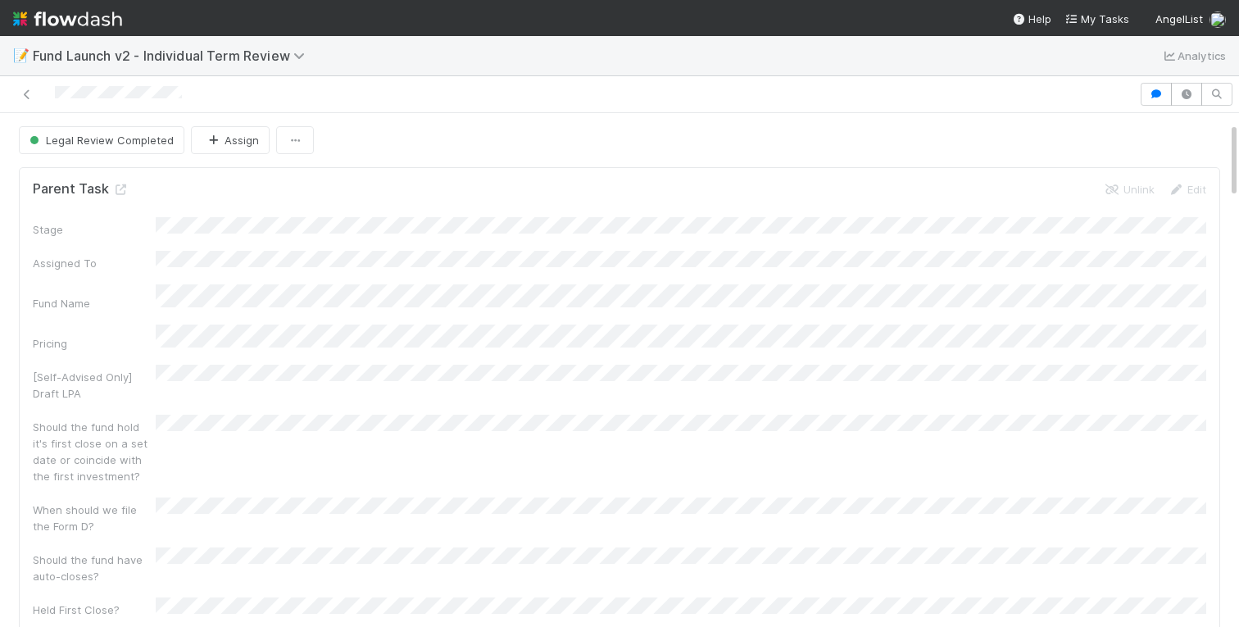
scroll to position [210, 0]
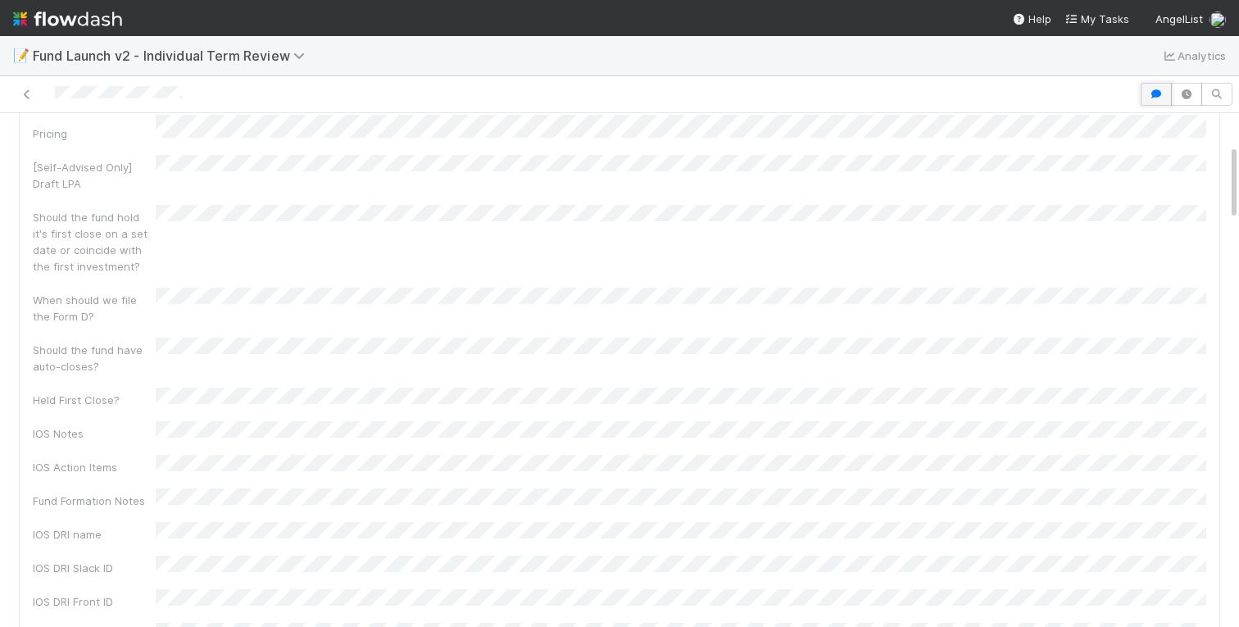
click at [1155, 93] on icon "button" at bounding box center [1156, 94] width 16 height 10
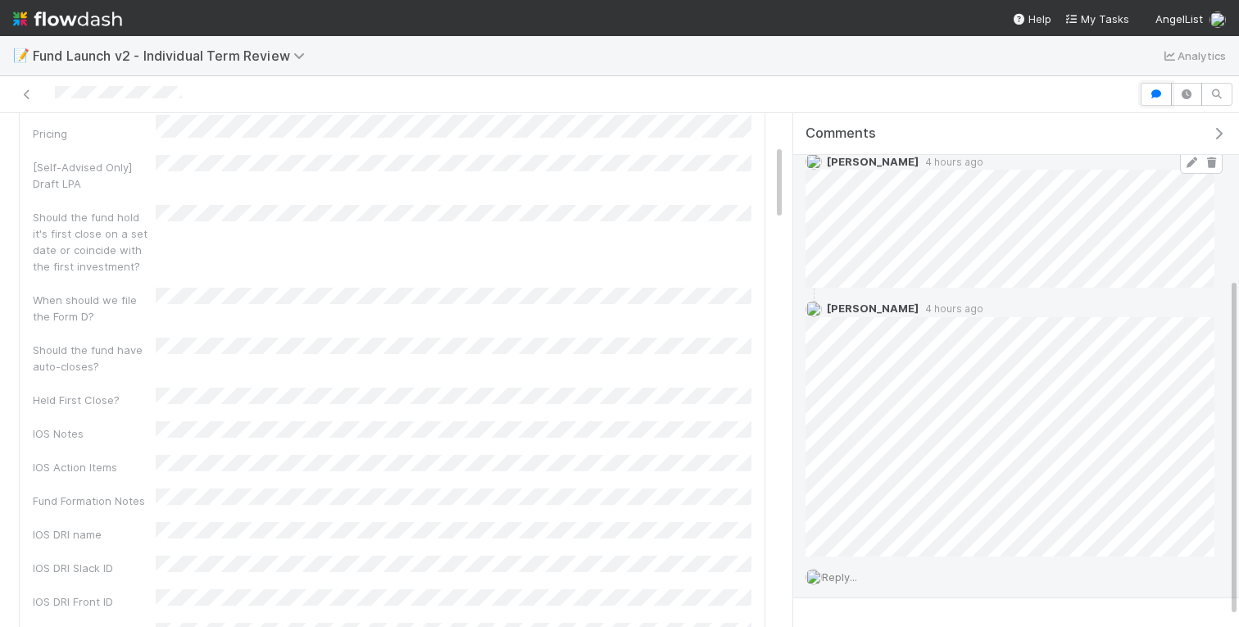
scroll to position [264, 0]
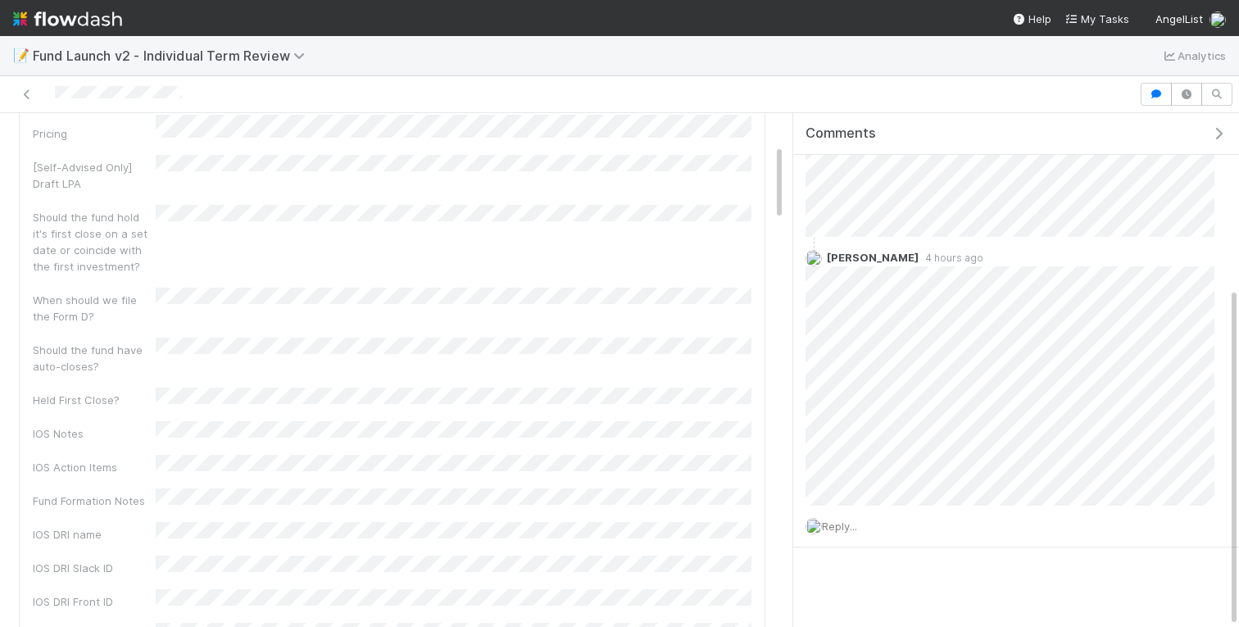
click at [643, 61] on div "📝 Fund Launch v2 - Individual Term Review Analytics" at bounding box center [619, 55] width 1239 height 39
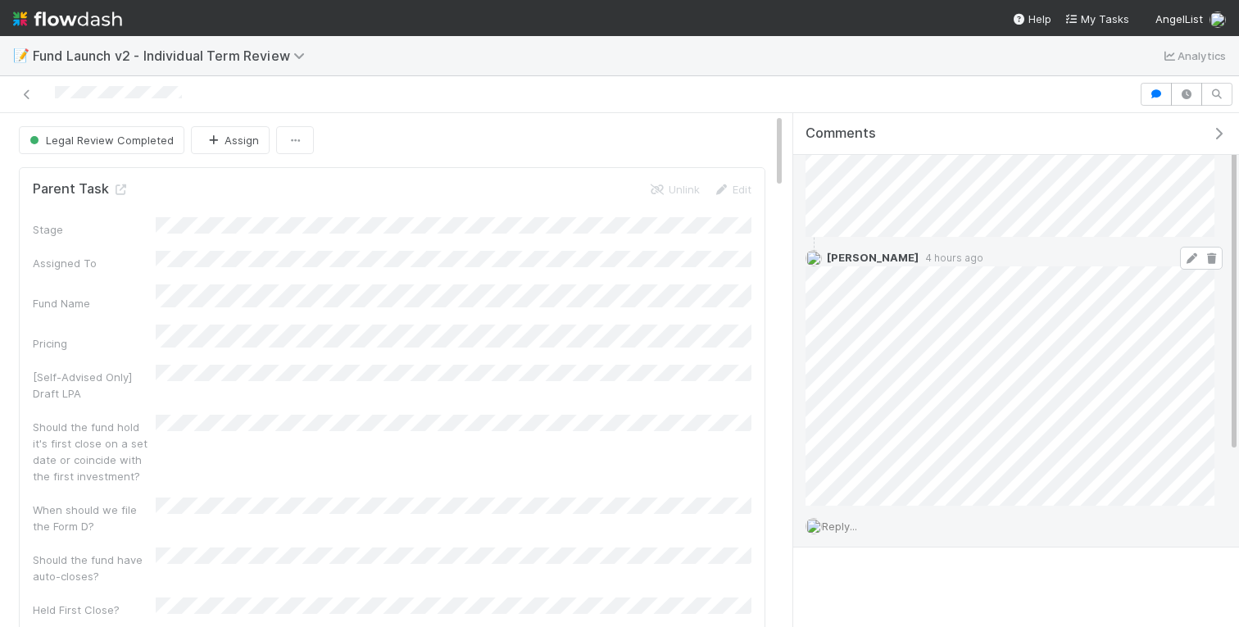
scroll to position [0, 0]
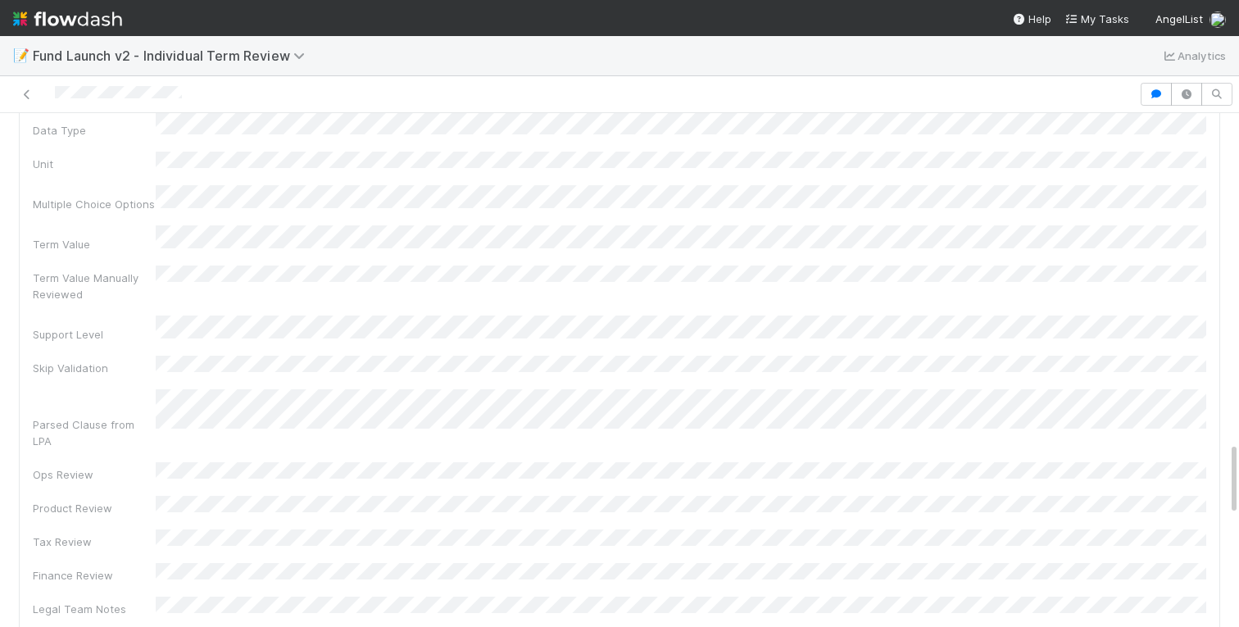
scroll to position [2300, 0]
click at [1156, 88] on button "button" at bounding box center [1156, 94] width 31 height 23
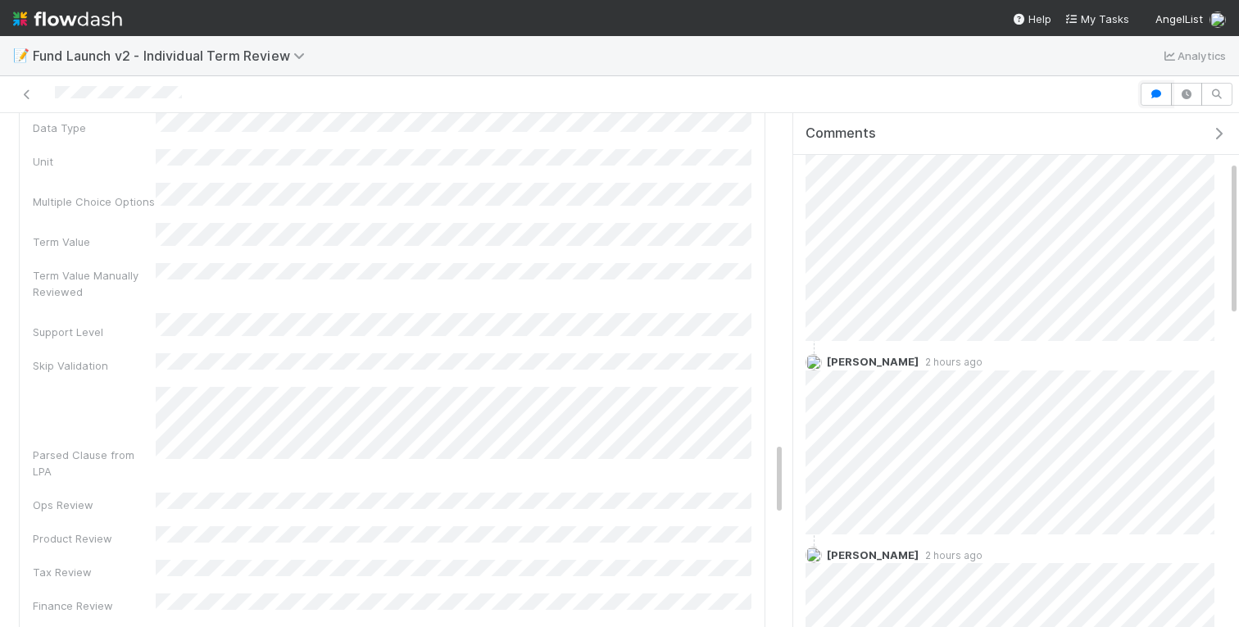
scroll to position [0, 0]
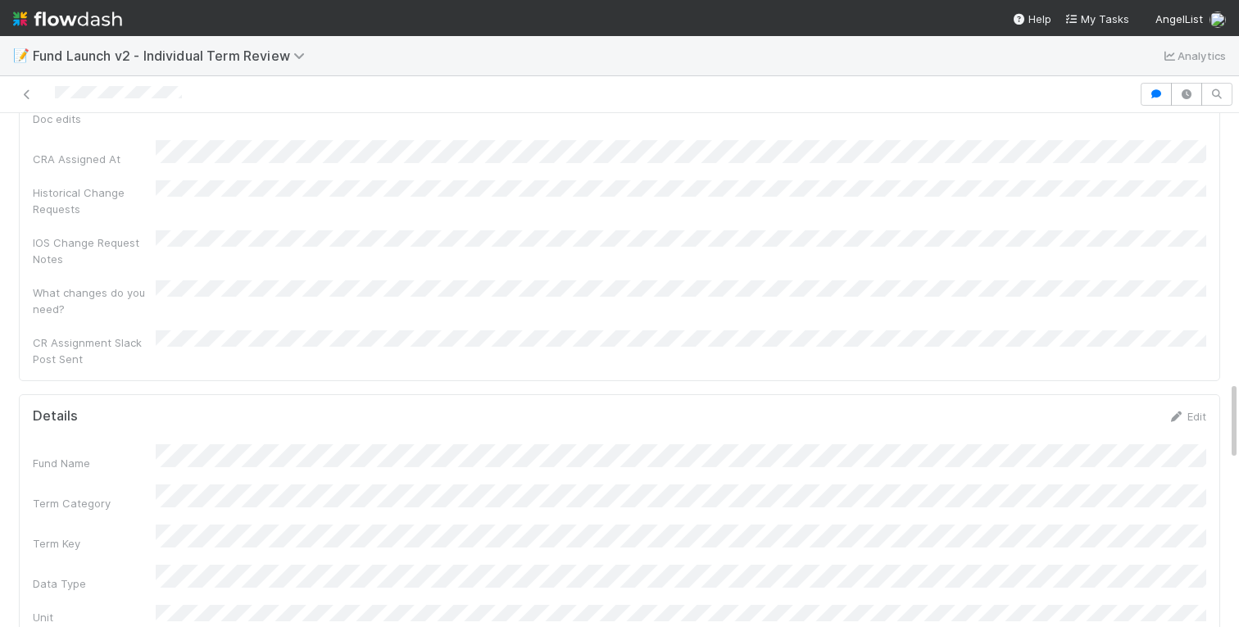
scroll to position [2051, 0]
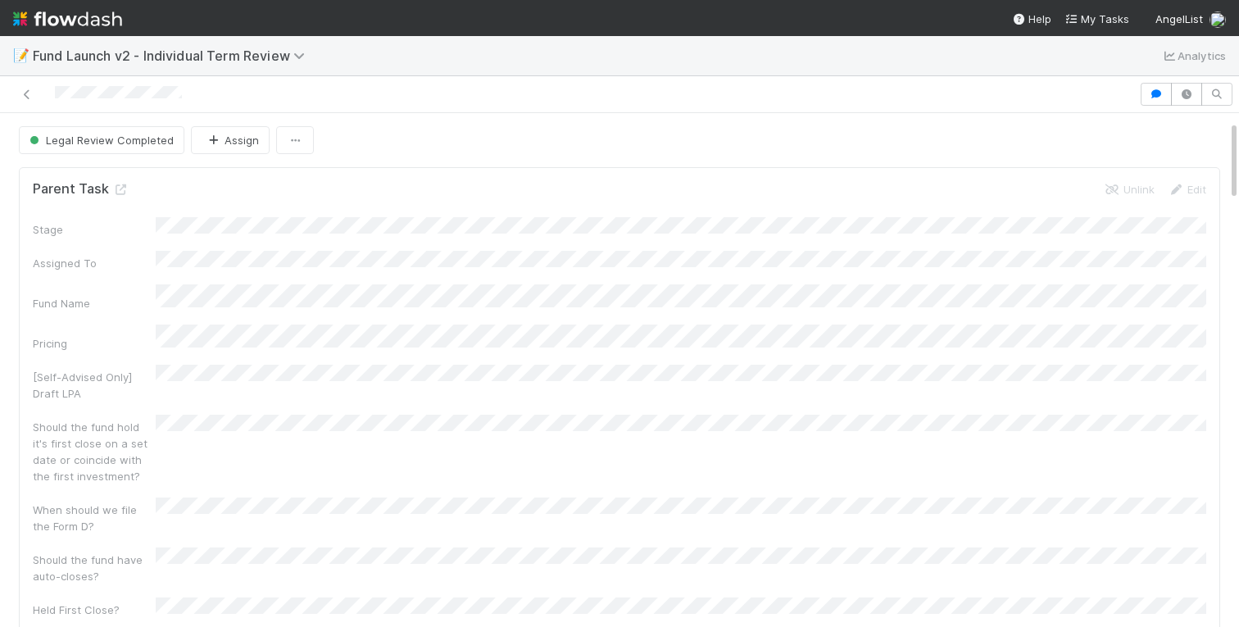
scroll to position [52, 0]
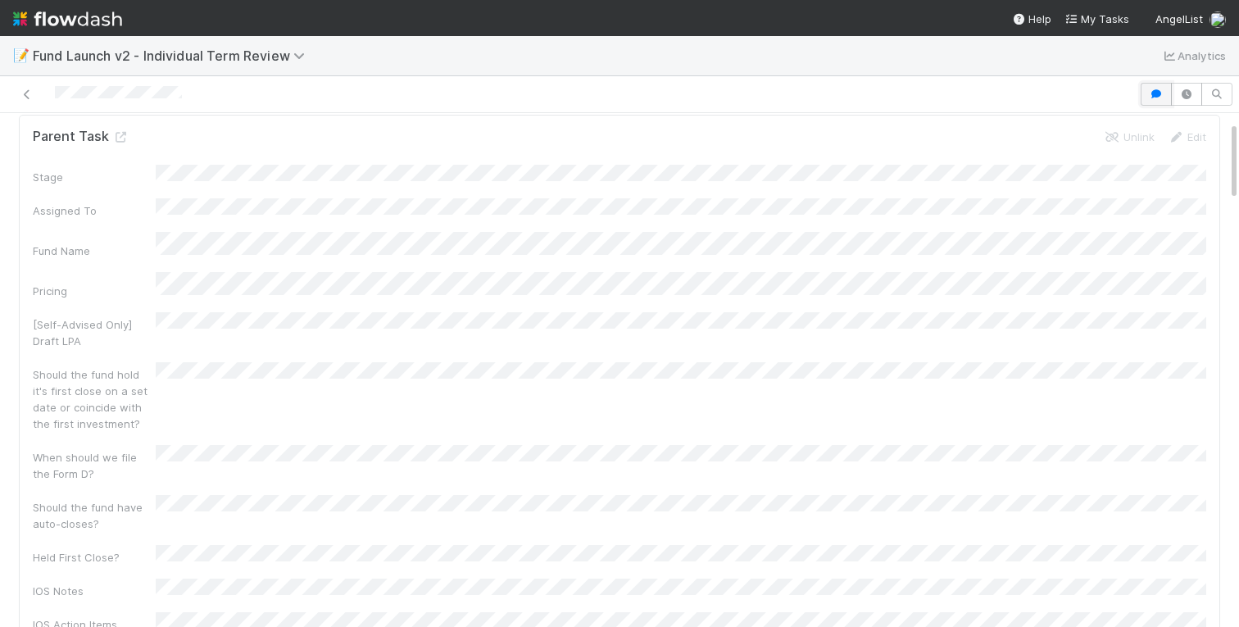
click at [1154, 88] on button "button" at bounding box center [1156, 94] width 31 height 23
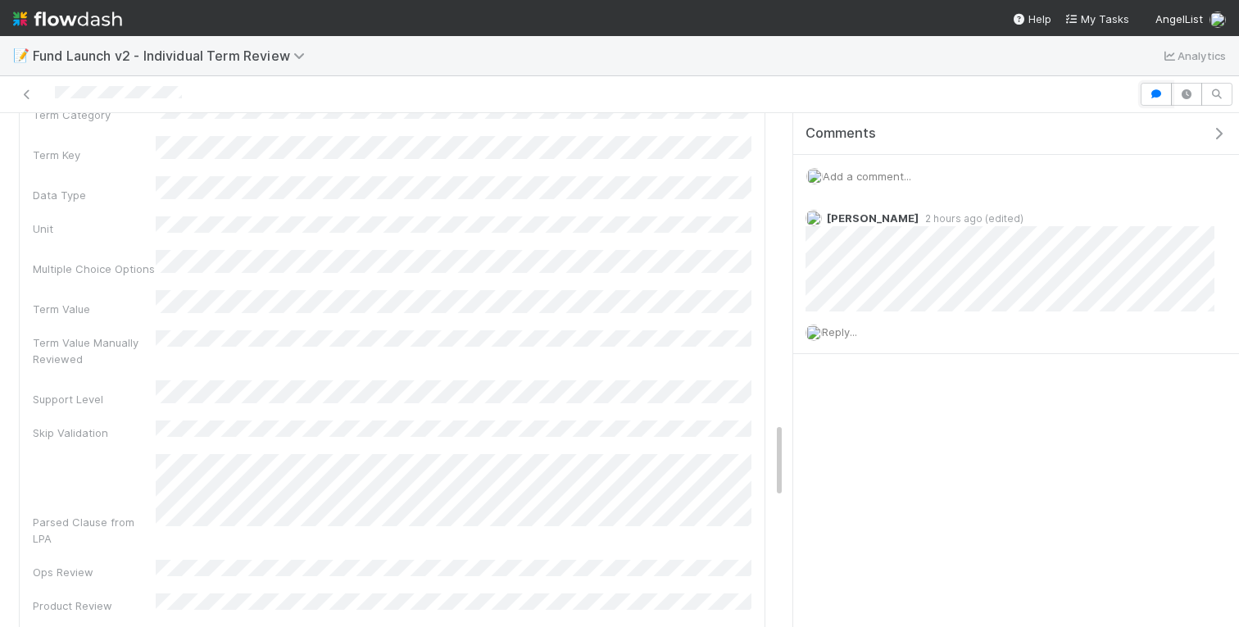
scroll to position [2249, 0]
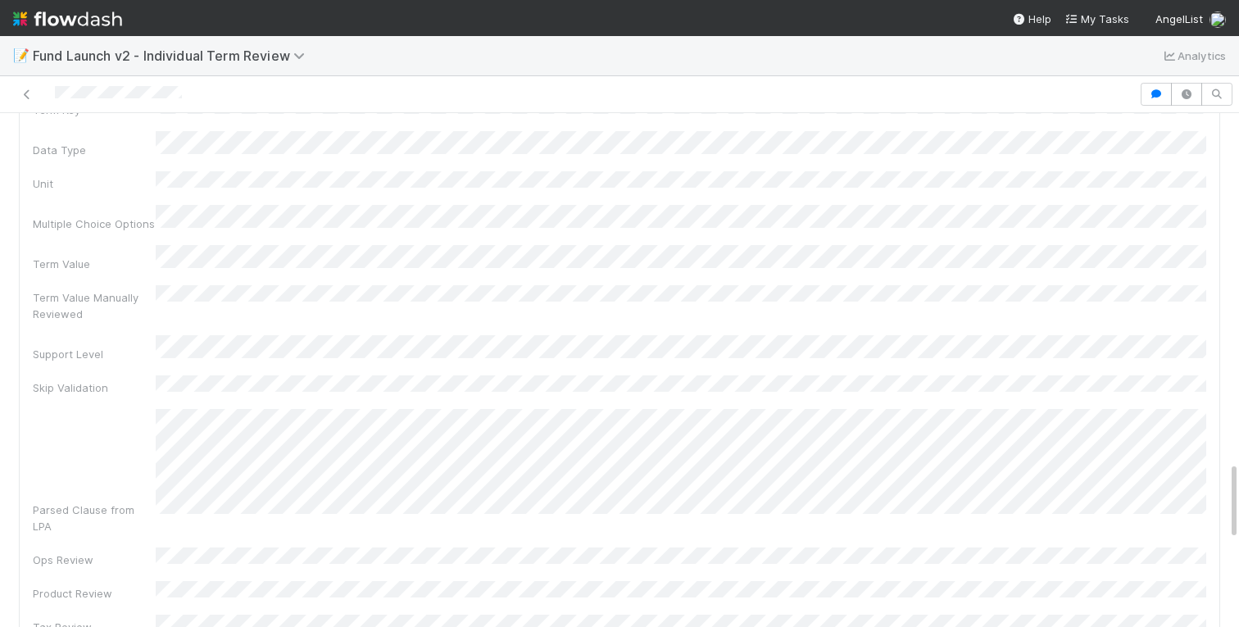
scroll to position [2280, 0]
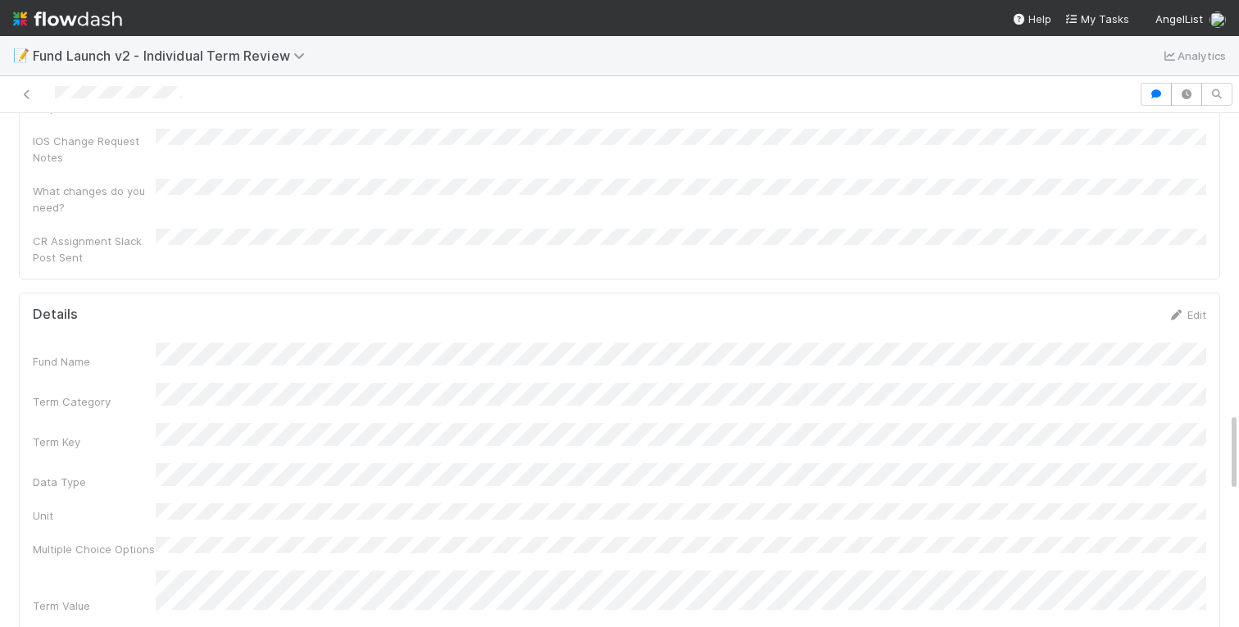
scroll to position [1952, 0]
click at [1153, 94] on icon "button" at bounding box center [1156, 94] width 16 height 10
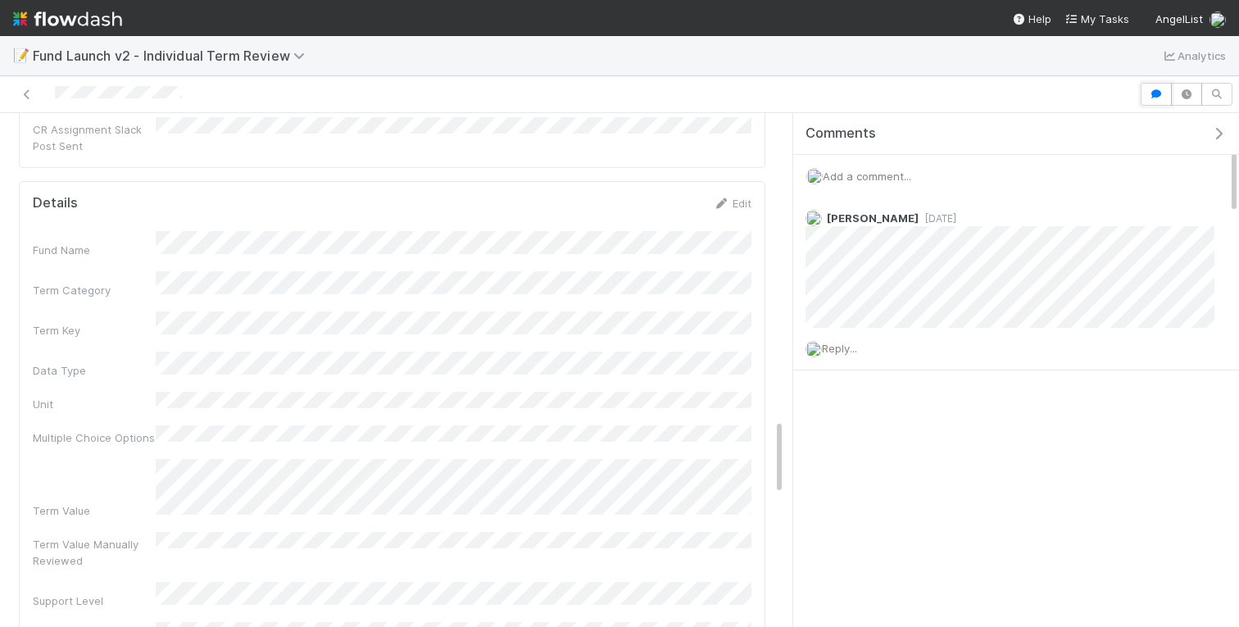
scroll to position [2062, 0]
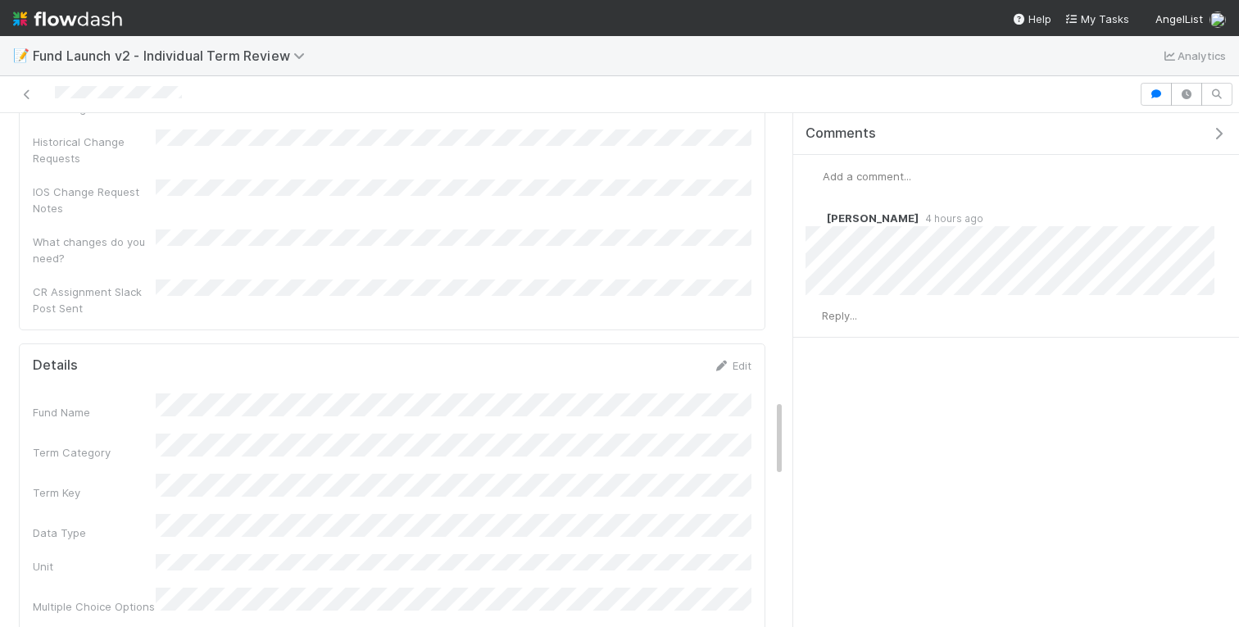
scroll to position [1899, 0]
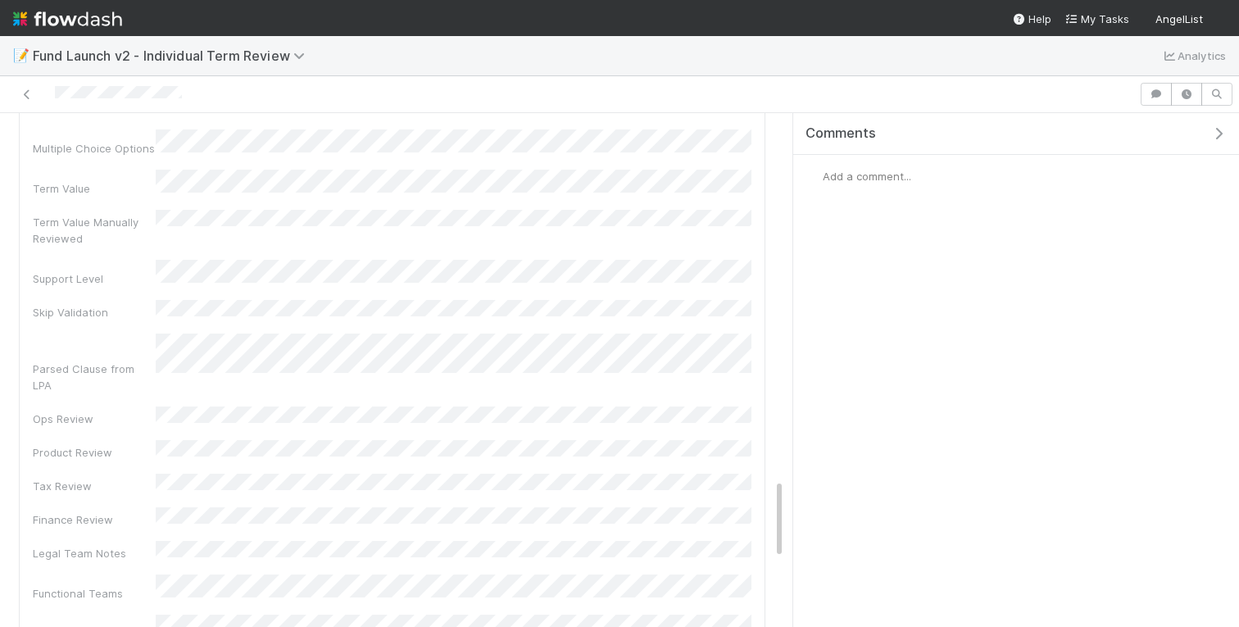
scroll to position [2358, 0]
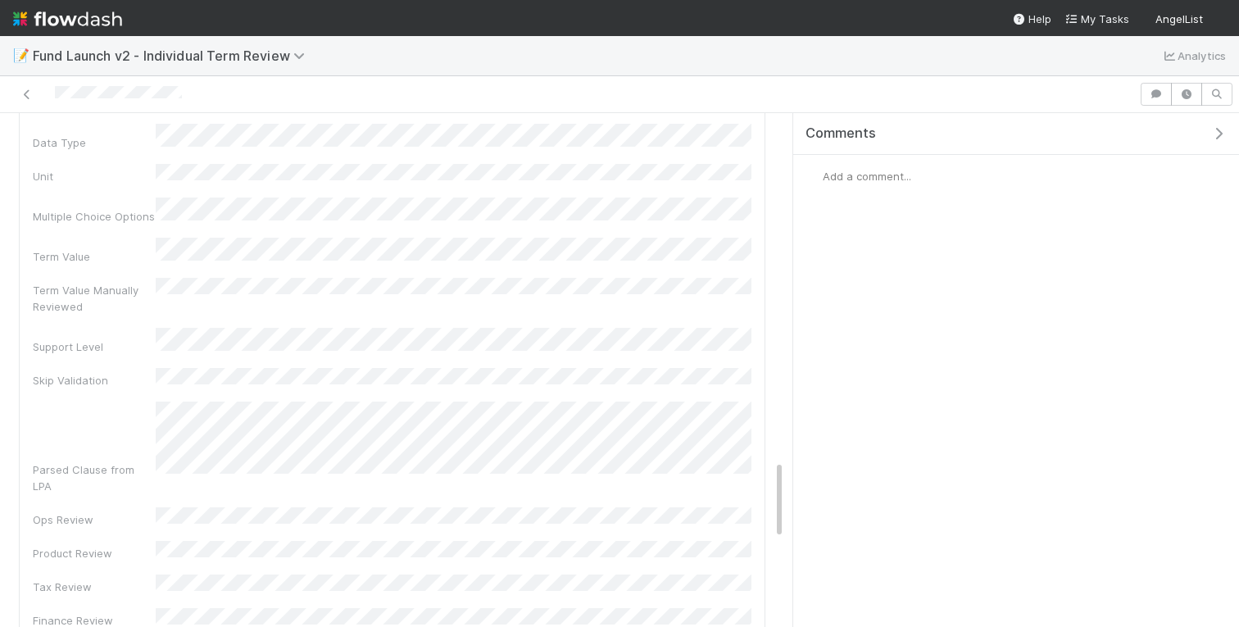
scroll to position [2301, 0]
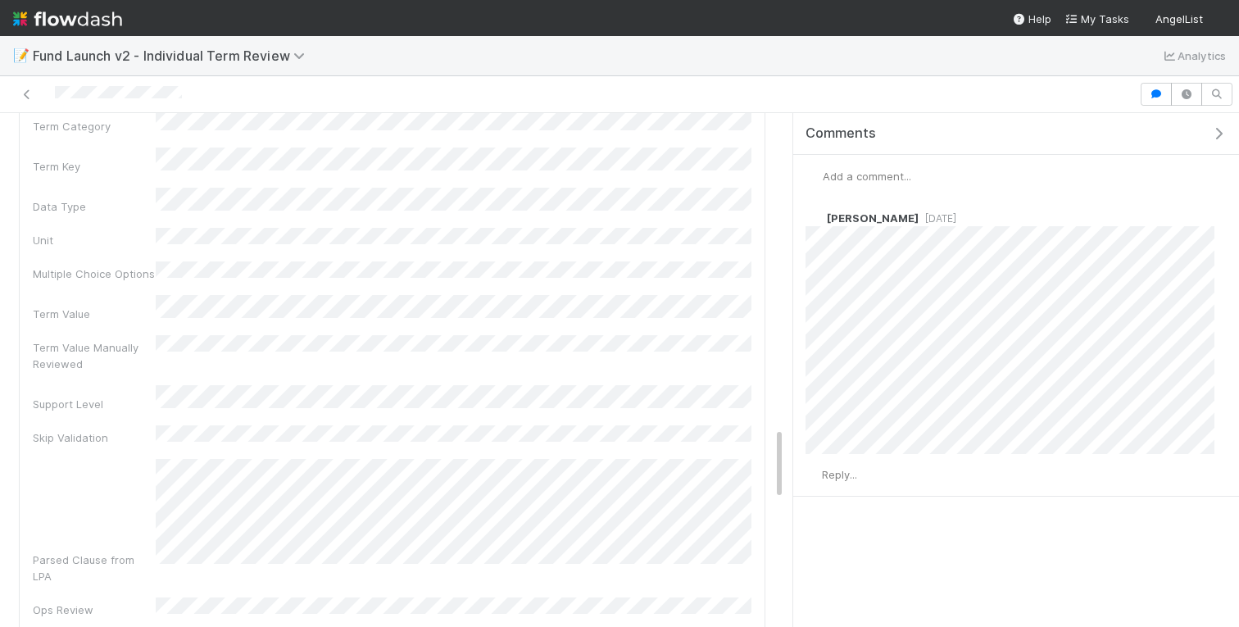
scroll to position [2216, 0]
click at [967, 561] on div "Comments Add a comment... [PERSON_NAME] [DATE] Reply..." at bounding box center [1016, 346] width 446 height 466
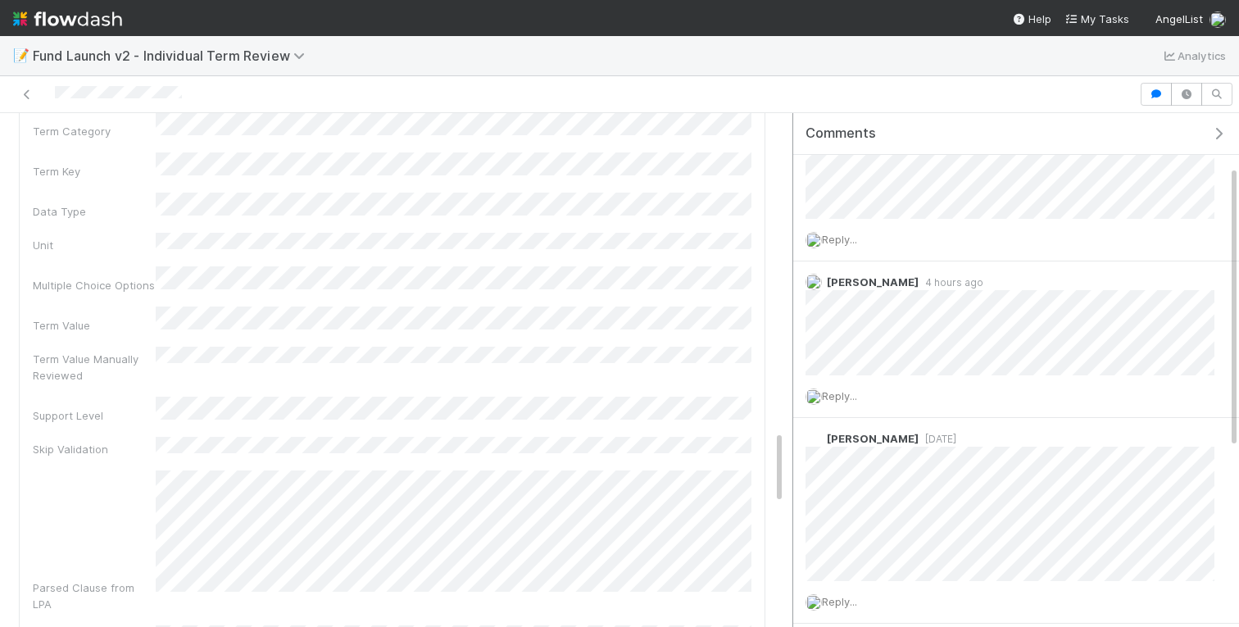
scroll to position [100, 0]
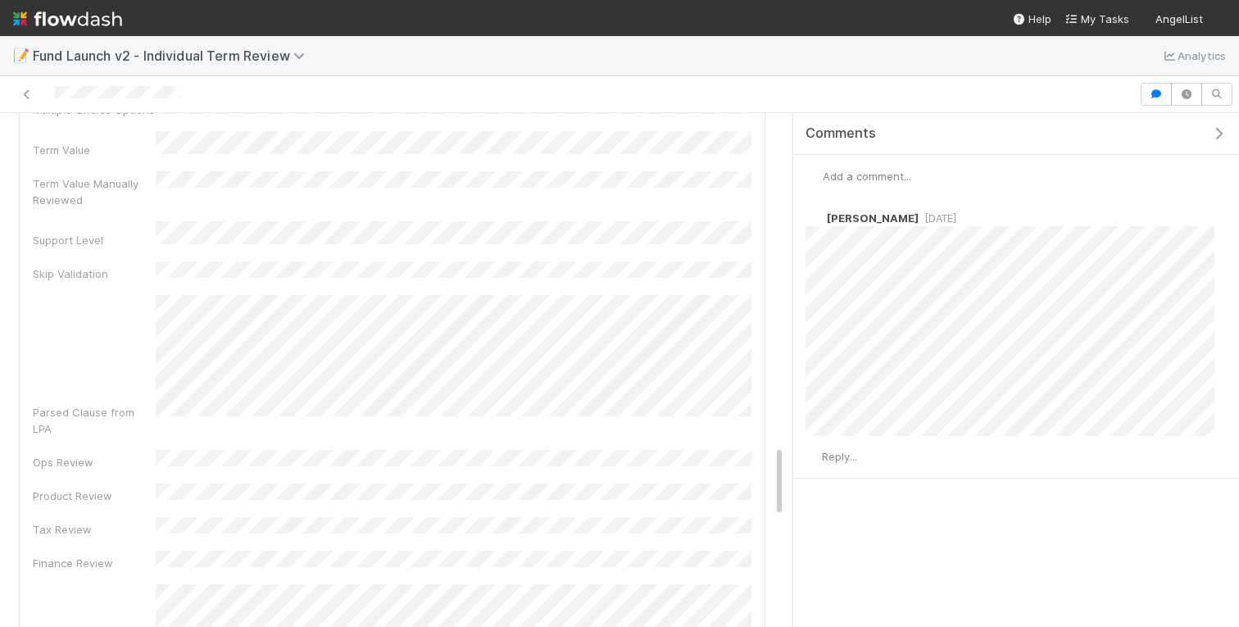
scroll to position [2392, 0]
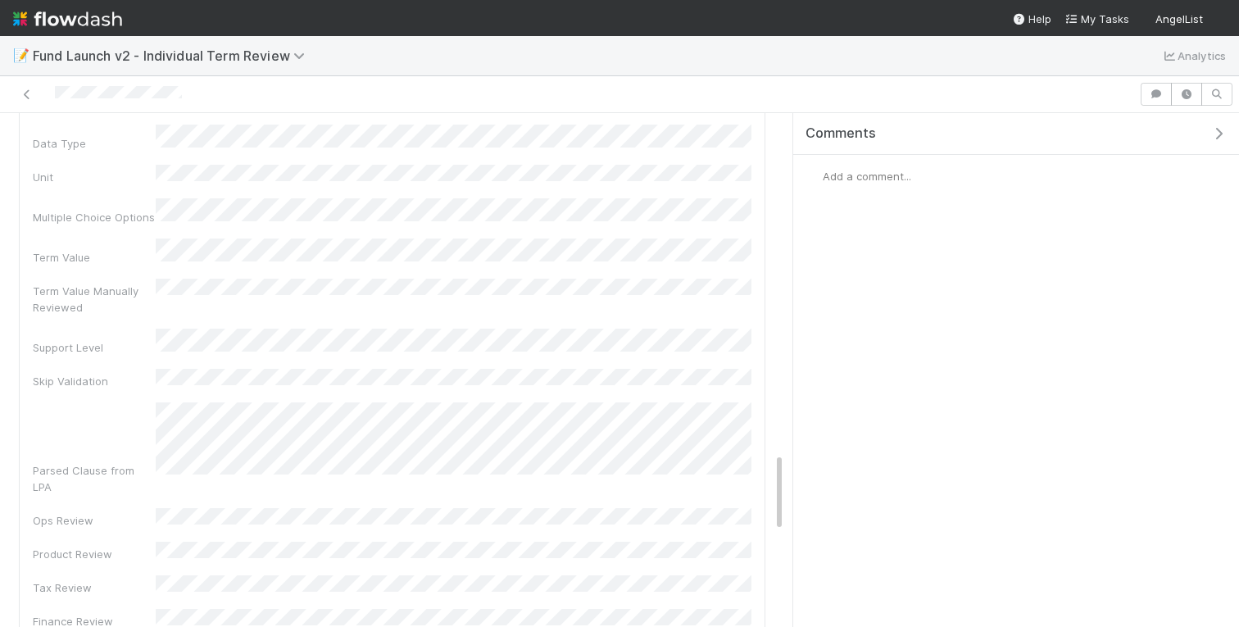
scroll to position [2188, 0]
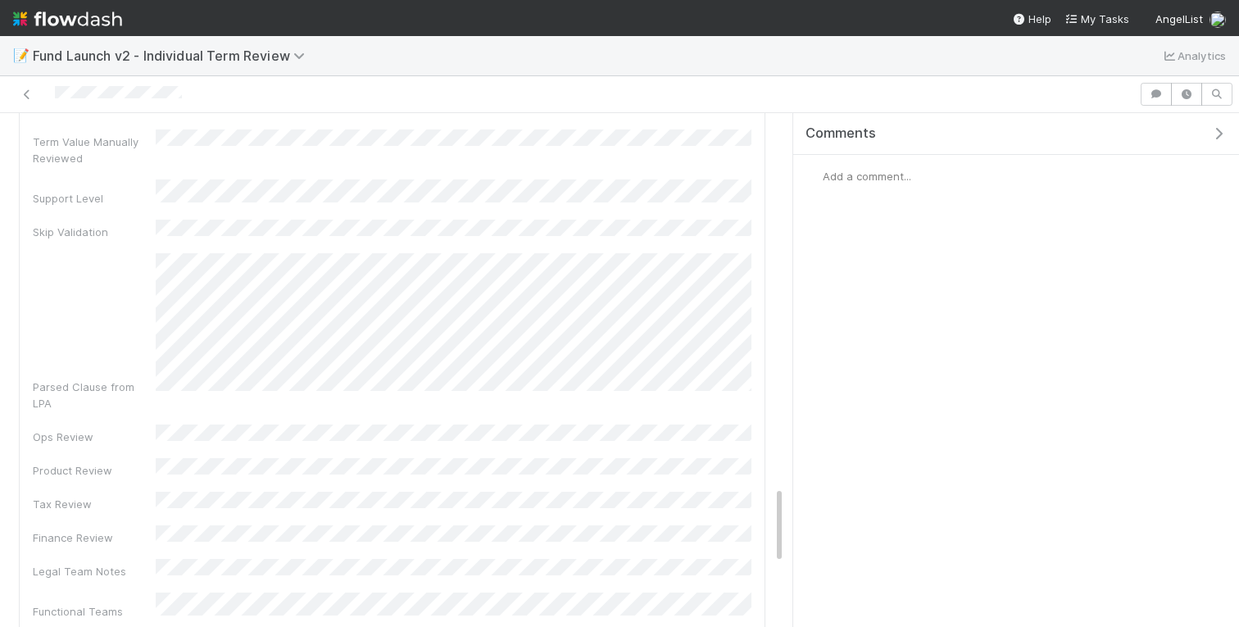
scroll to position [2430, 0]
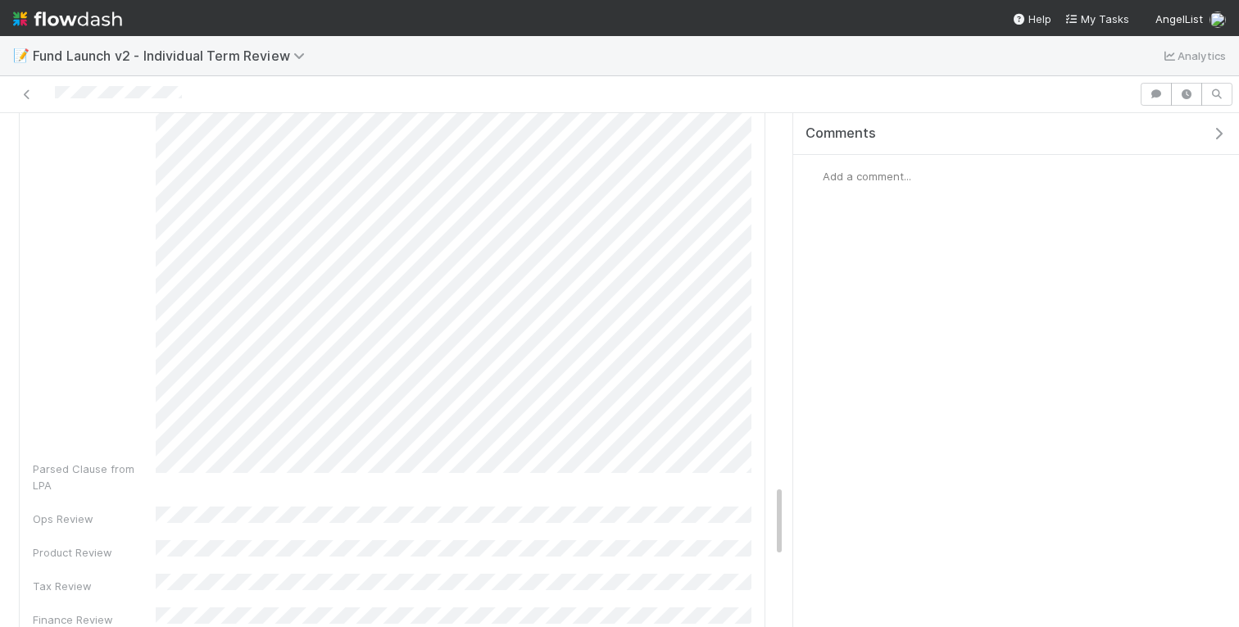
scroll to position [2620, 0]
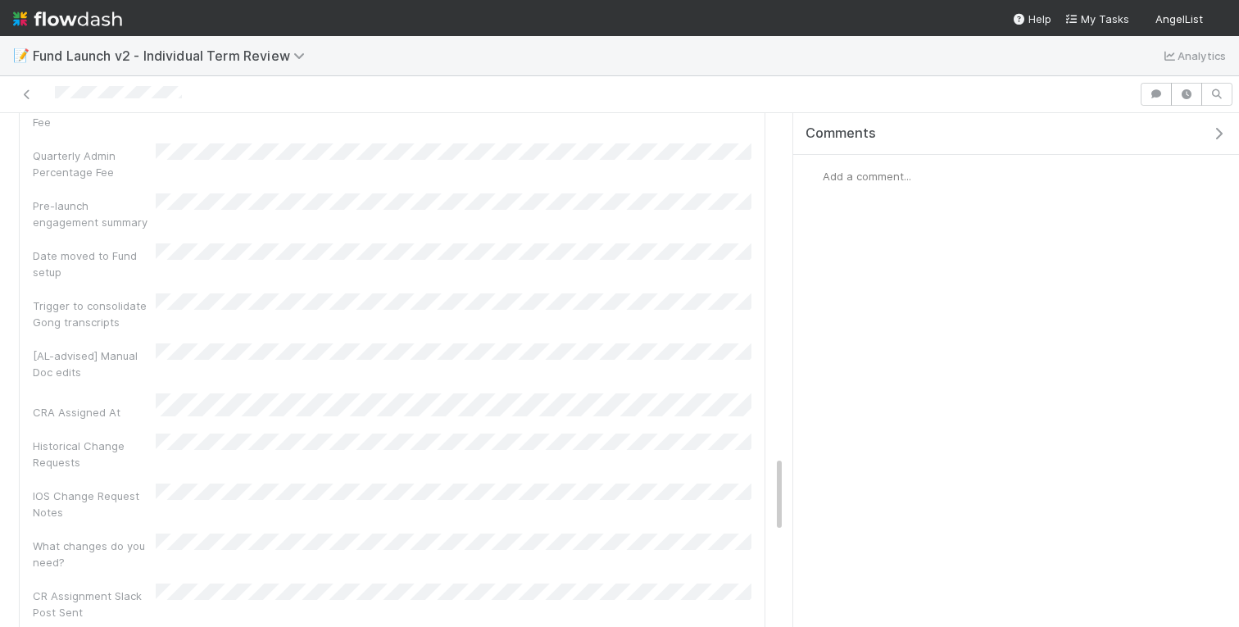
scroll to position [2333, 0]
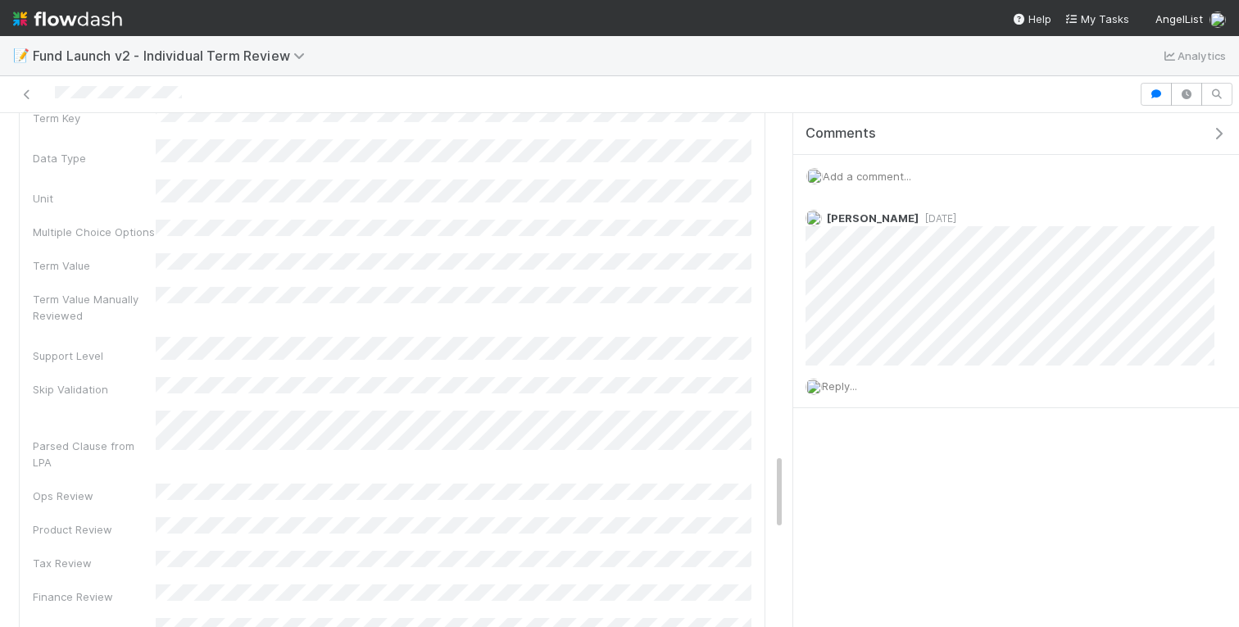
scroll to position [2253, 0]
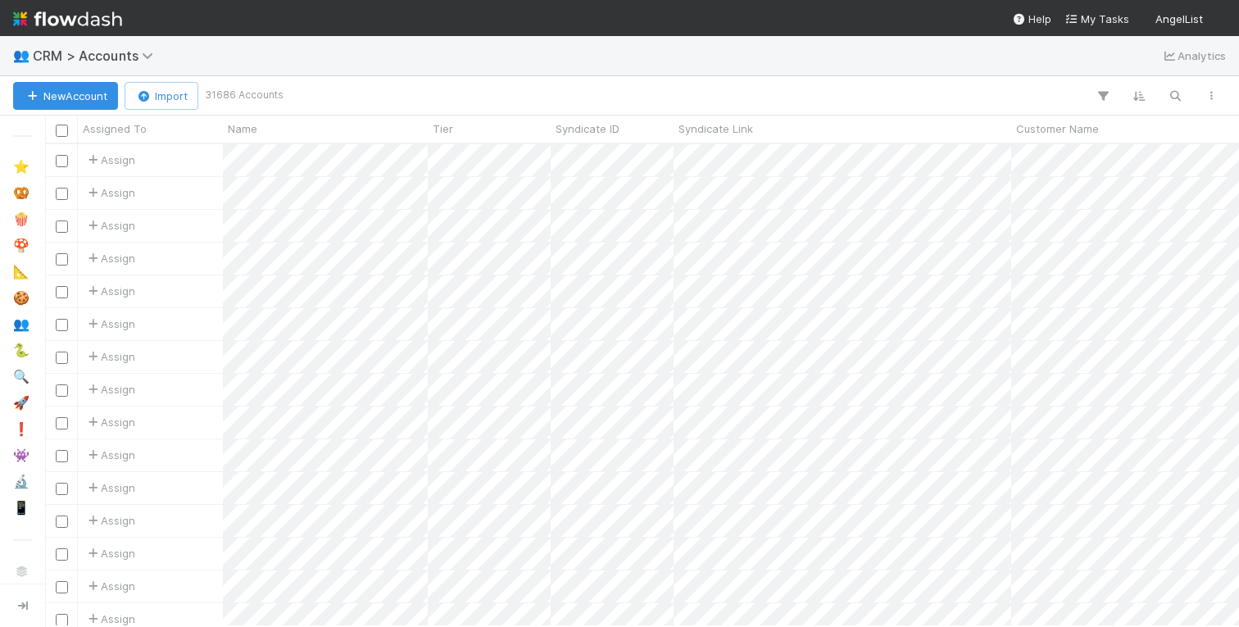
scroll to position [482, 1194]
click at [1188, 91] on button "button" at bounding box center [1176, 95] width 30 height 21
type input "quant fund"
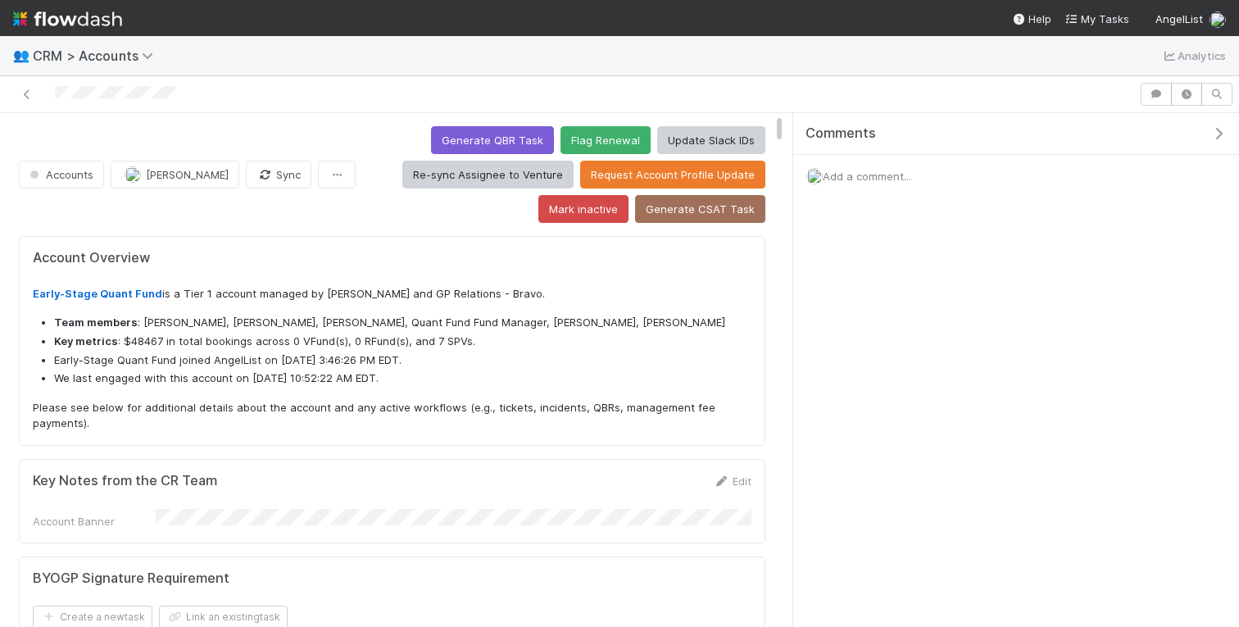
click at [1224, 138] on icon "button" at bounding box center [1219, 133] width 16 height 13
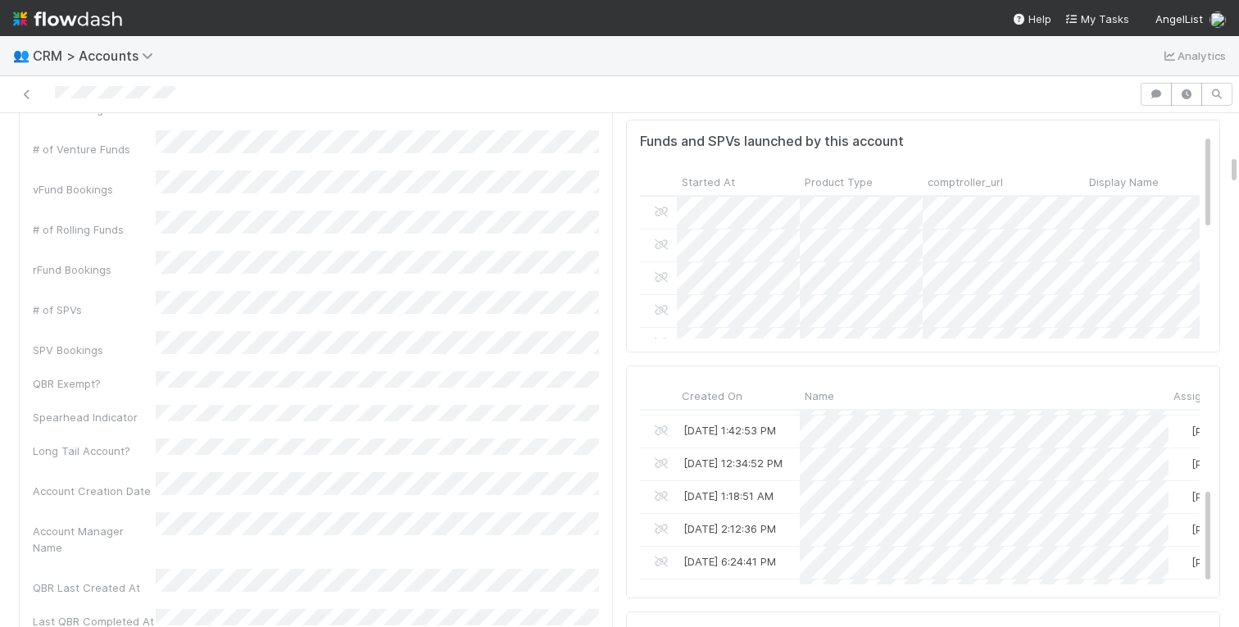
scroll to position [227, 0]
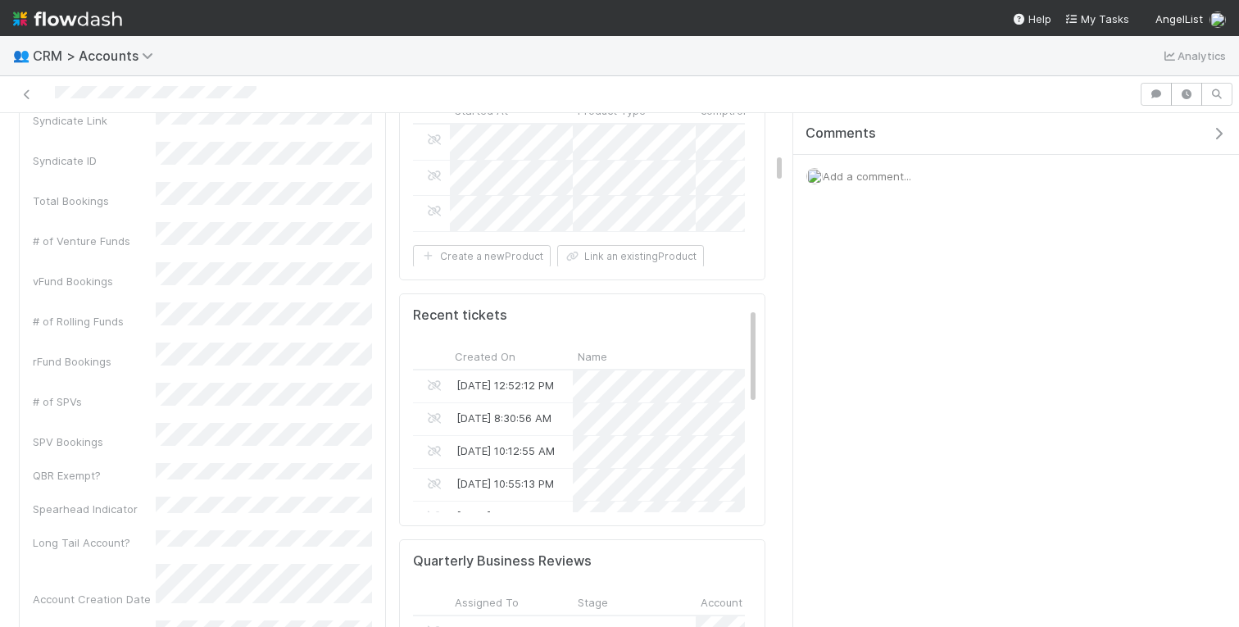
scroll to position [1280, 0]
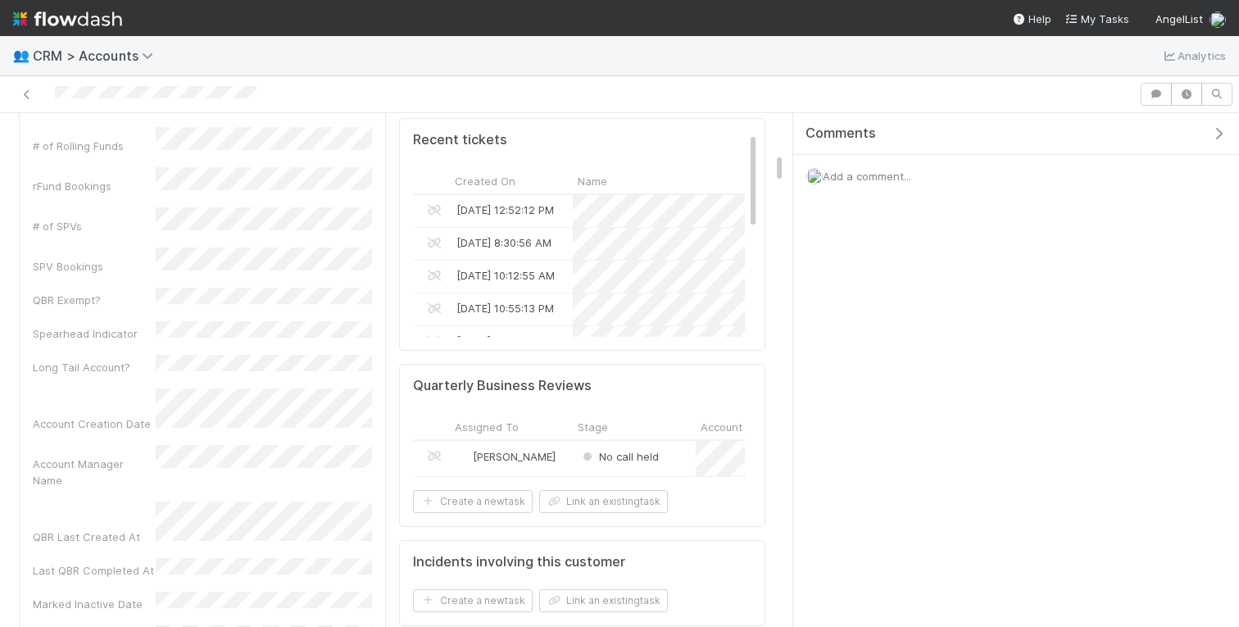
click at [1227, 136] on button "button" at bounding box center [1223, 133] width 34 height 15
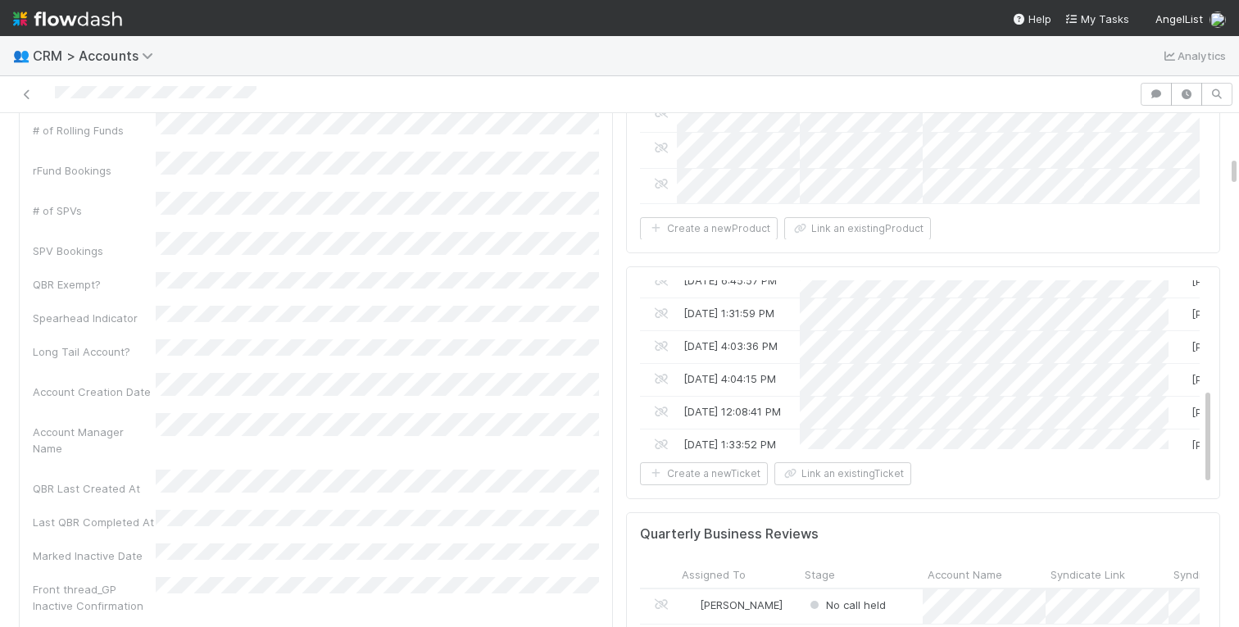
scroll to position [4791, 0]
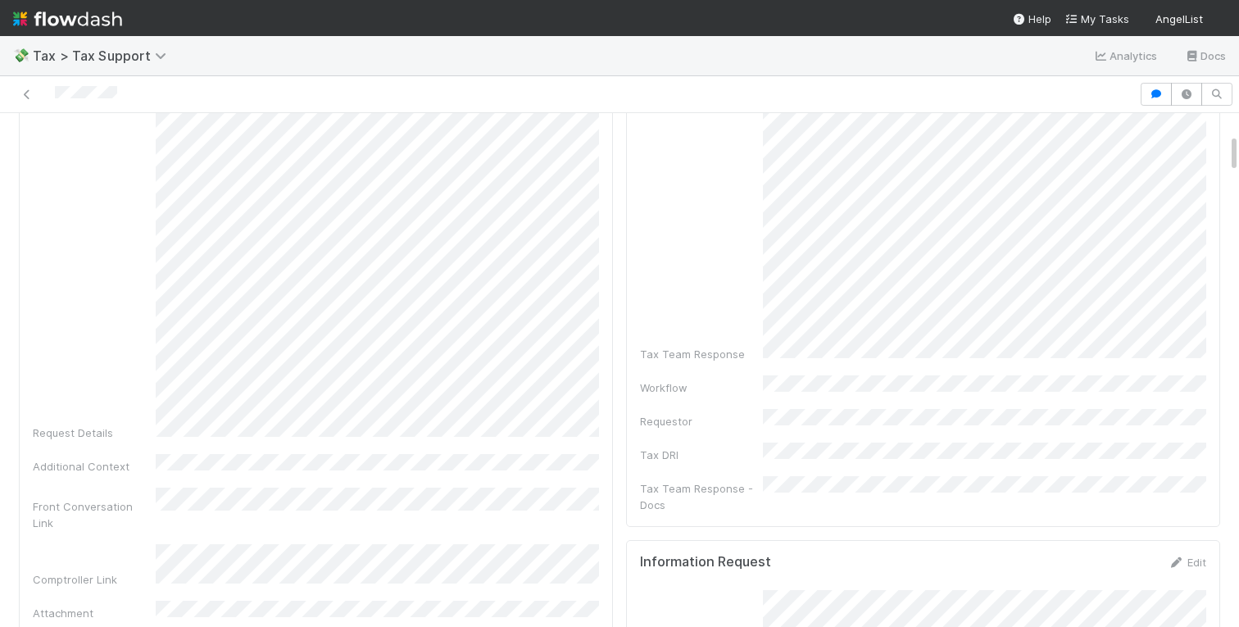
scroll to position [184, 0]
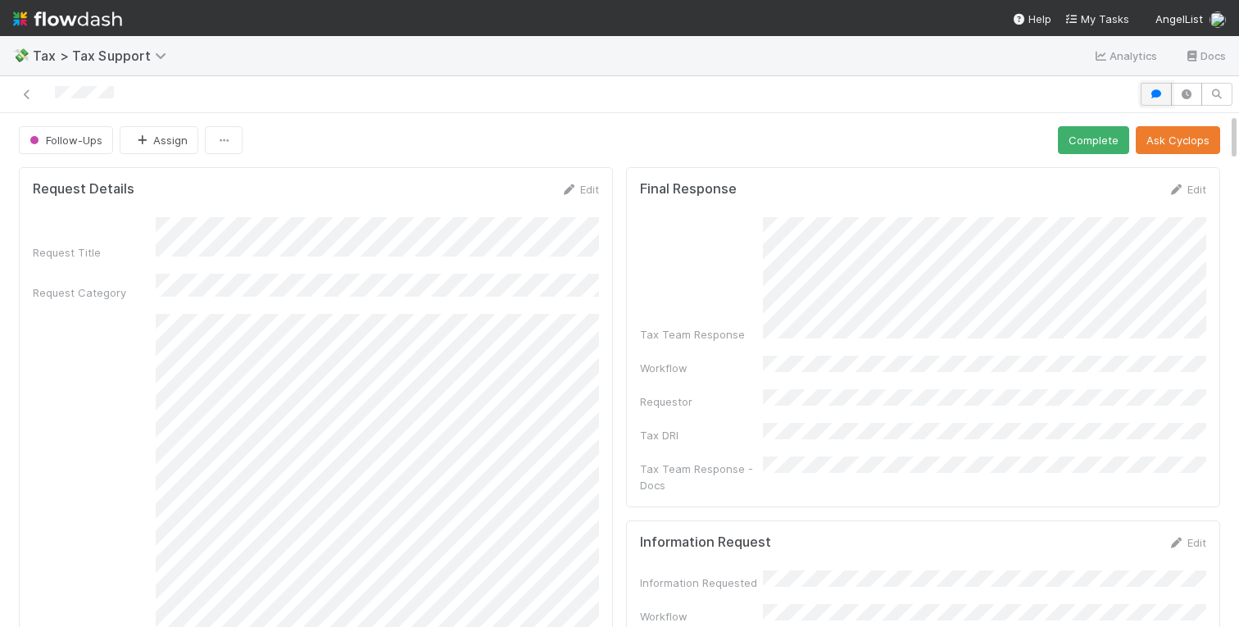
click at [1152, 92] on icon "button" at bounding box center [1156, 94] width 16 height 10
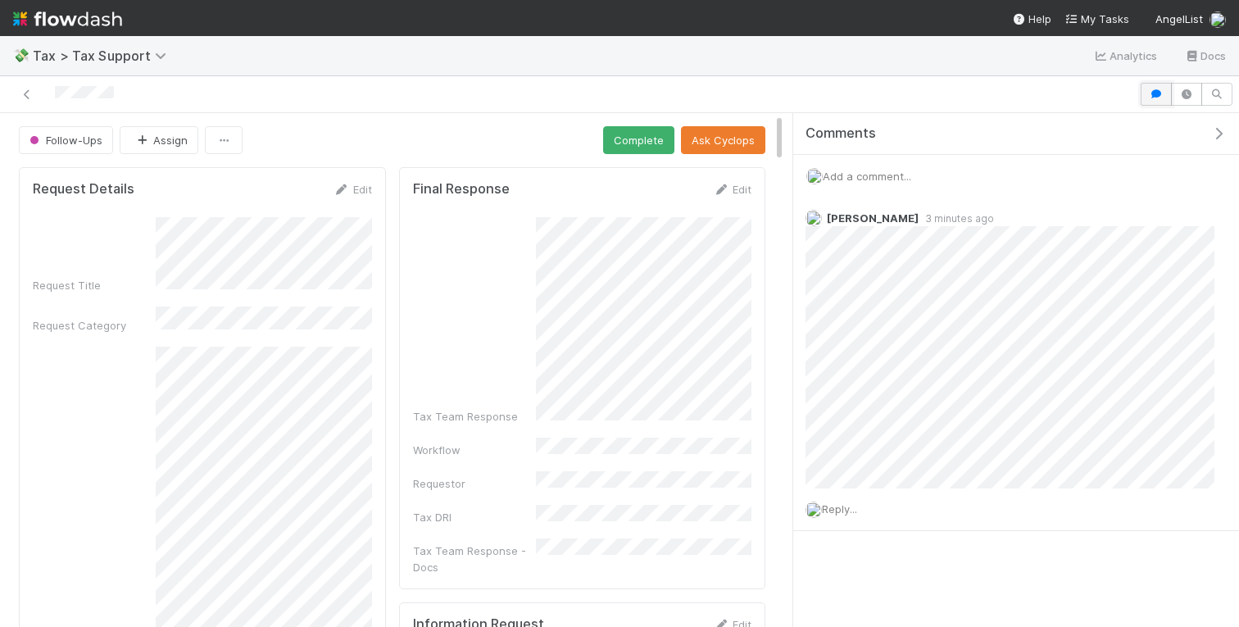
click at [1152, 92] on icon "button" at bounding box center [1156, 94] width 16 height 10
